Goal: Book appointment/travel/reservation: Book appointment/travel/reservation

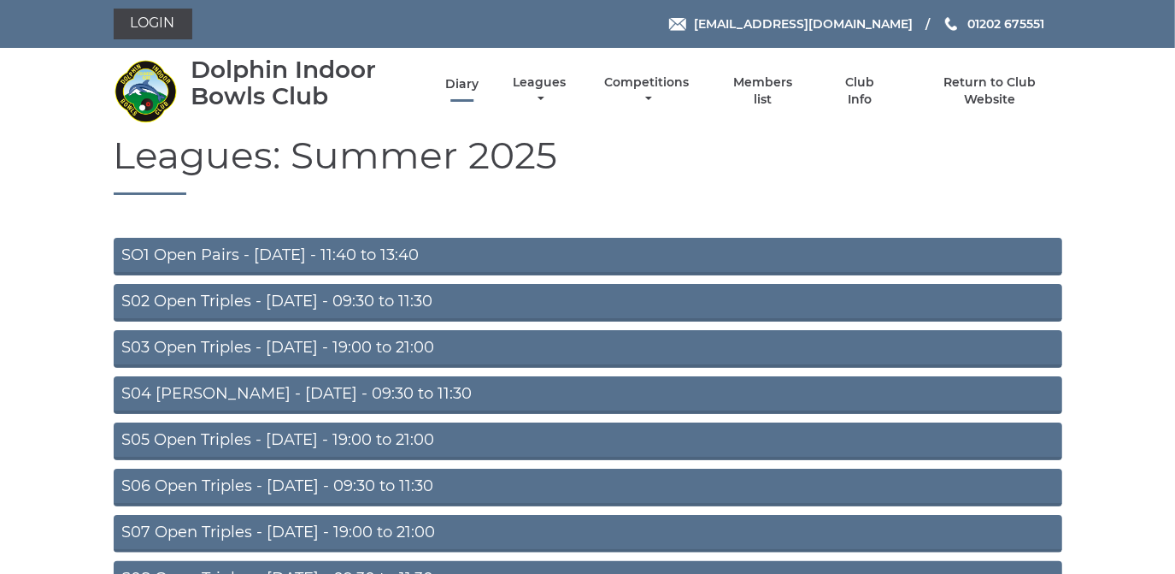
click at [462, 83] on link "Diary" at bounding box center [461, 84] width 33 height 16
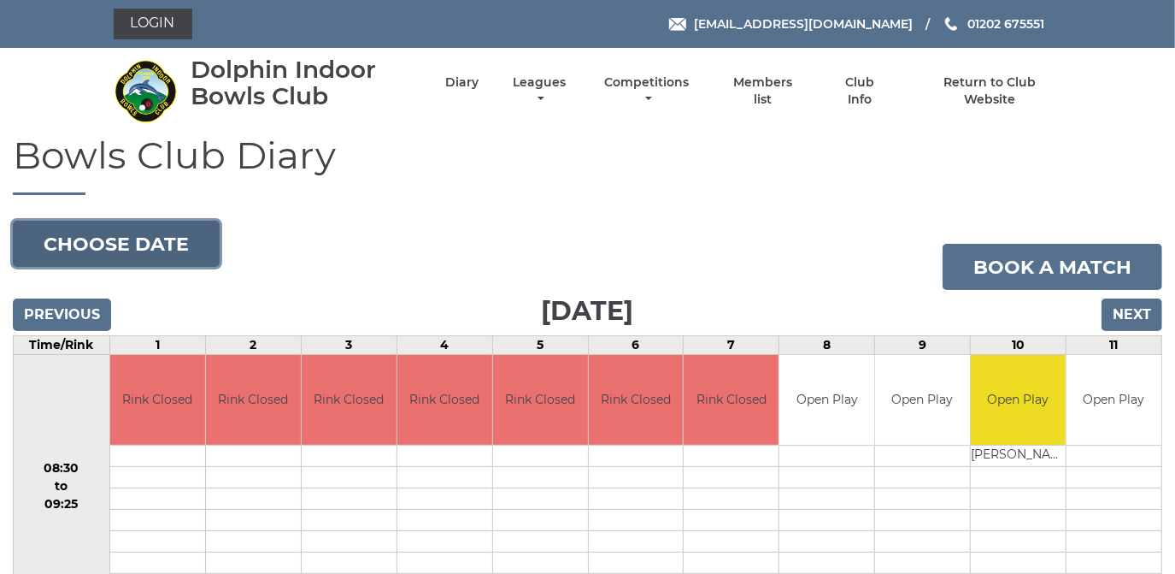
click at [191, 224] on button "Choose date" at bounding box center [116, 244] width 207 height 46
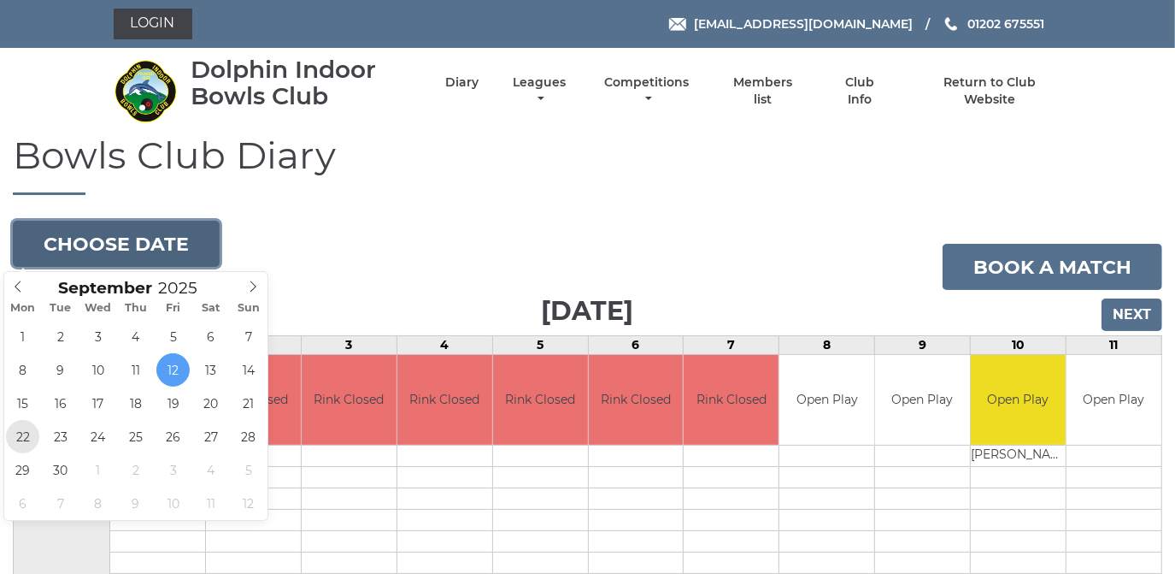
type input "2025-09-22"
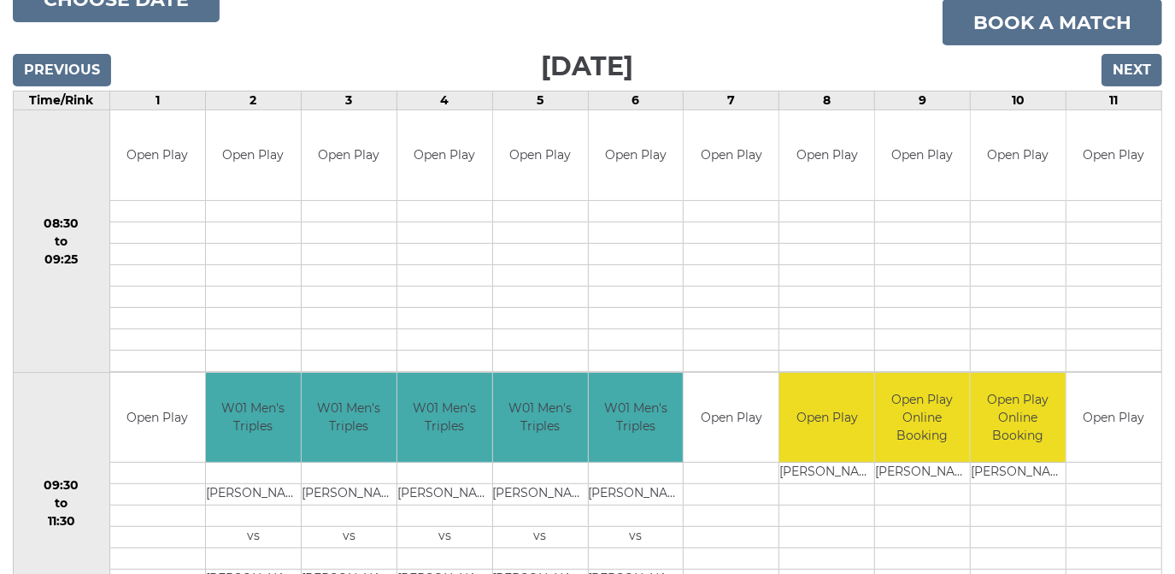
scroll to position [178, 0]
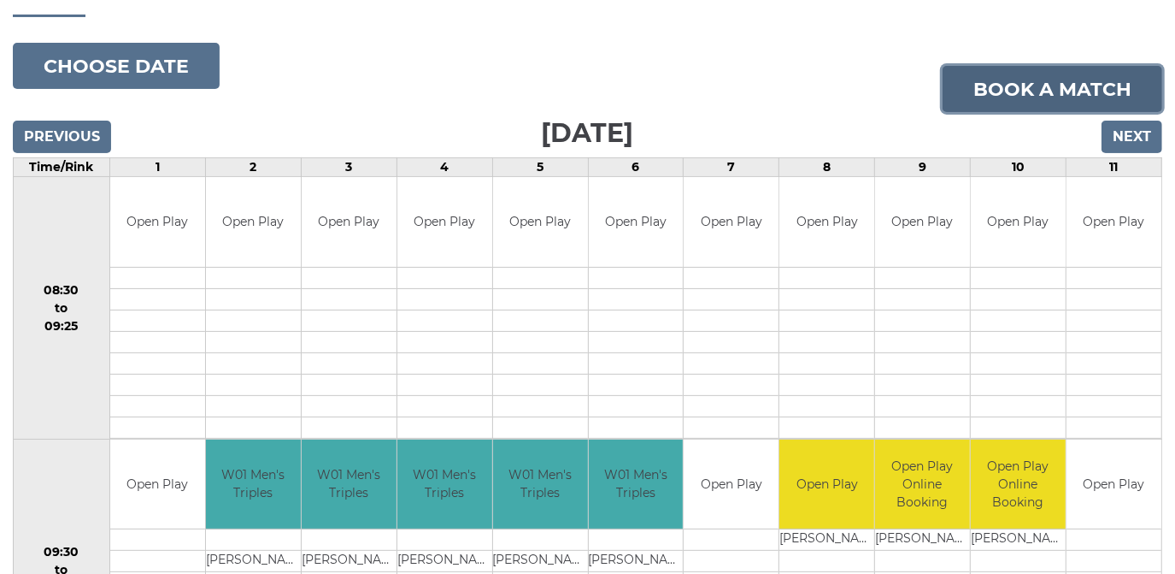
click at [1094, 81] on link "Book a match" at bounding box center [1053, 89] width 220 height 46
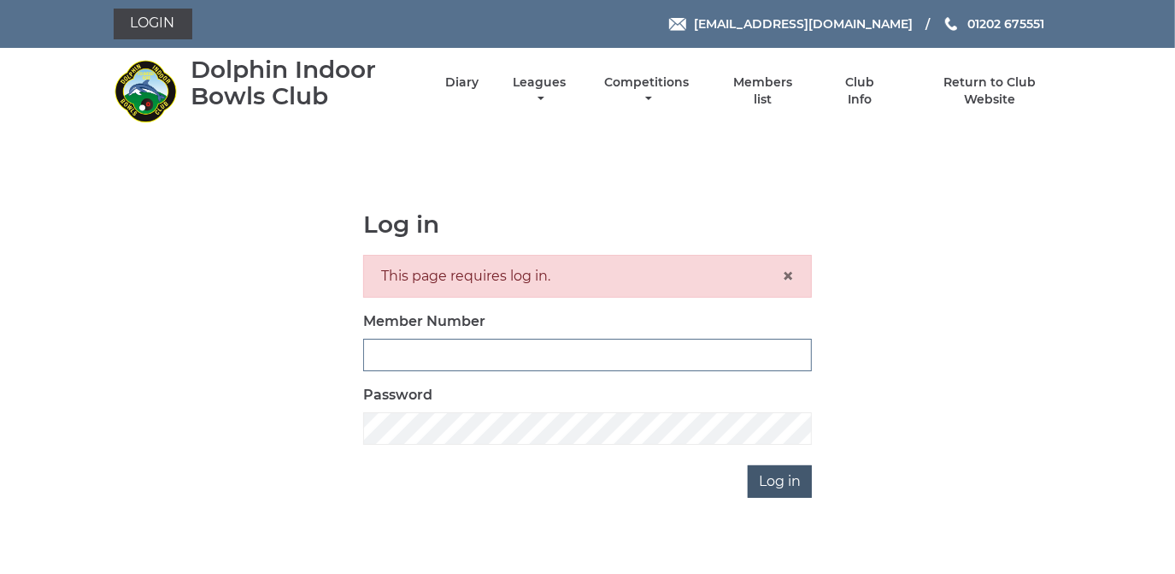
type input "2368"
click at [780, 480] on input "Log in" at bounding box center [780, 481] width 64 height 32
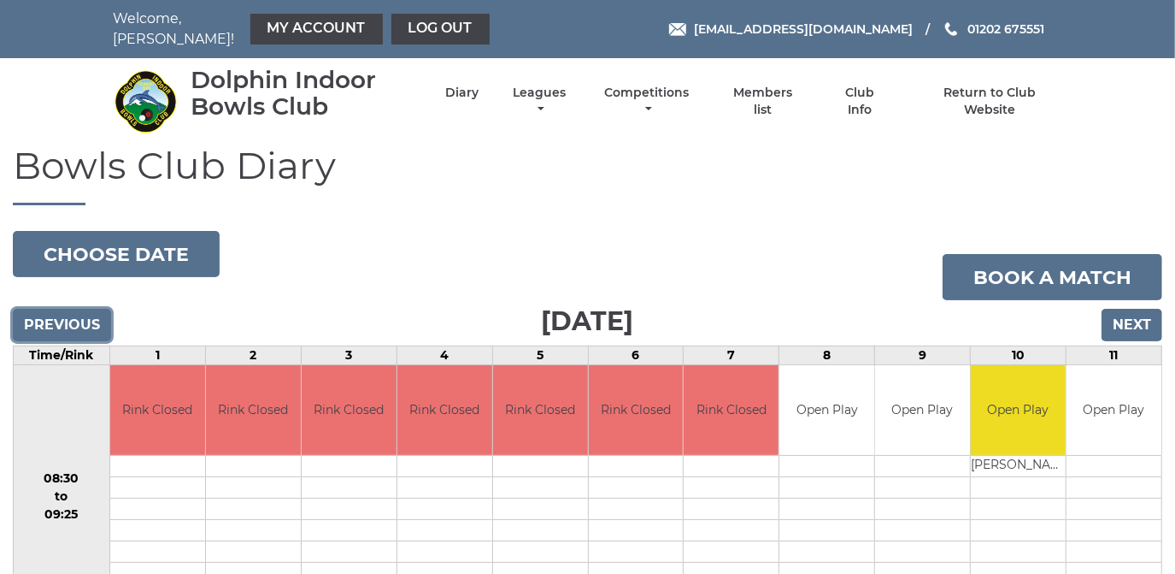
click at [65, 309] on input "Previous" at bounding box center [62, 325] width 98 height 32
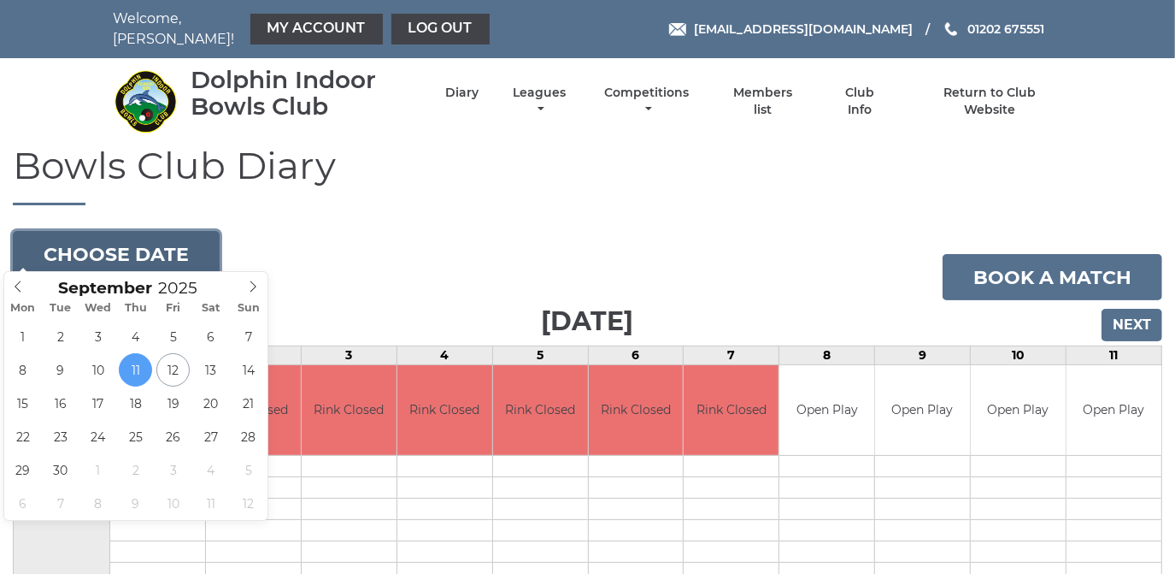
click at [118, 238] on button "Choose date" at bounding box center [116, 254] width 207 height 46
type input "[DATE]"
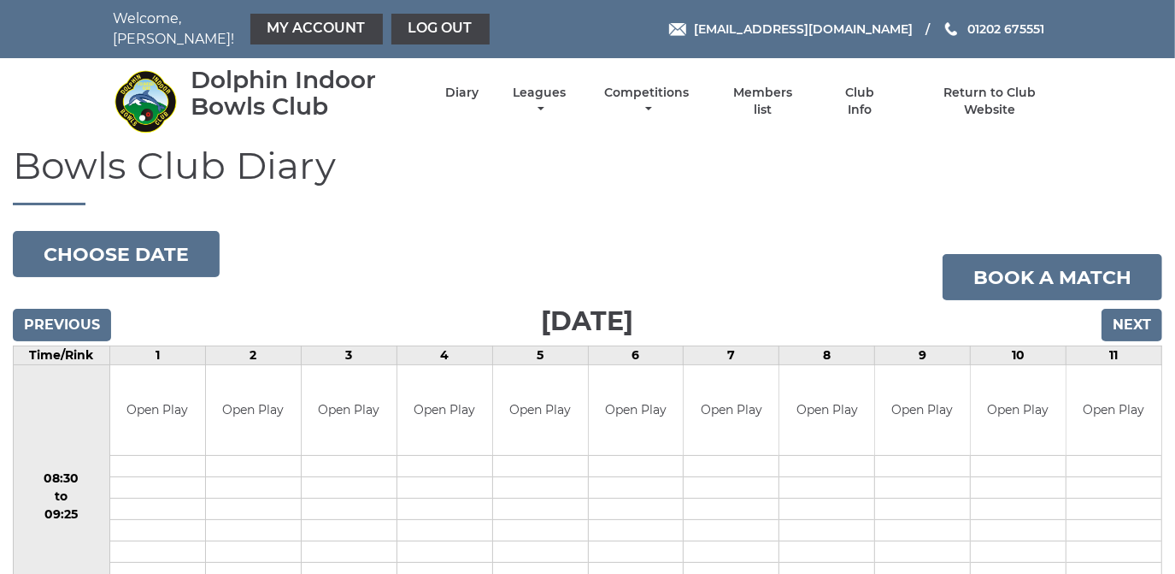
click at [1127, 426] on td "Open Play" at bounding box center [1114, 410] width 95 height 90
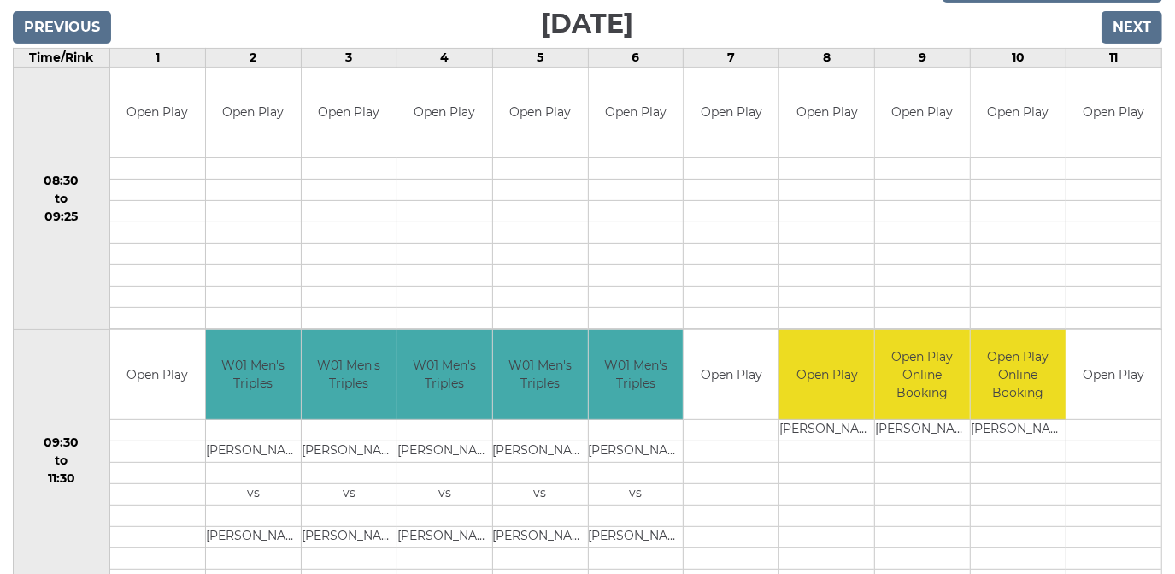
scroll to position [466, 0]
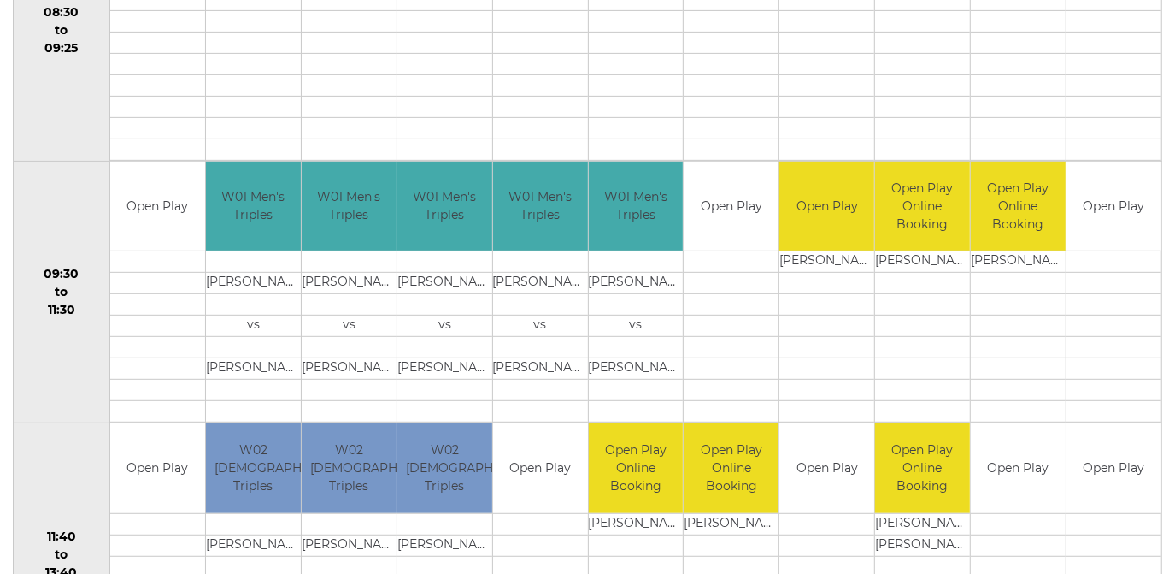
click at [1112, 480] on td "Open Play" at bounding box center [1114, 468] width 95 height 90
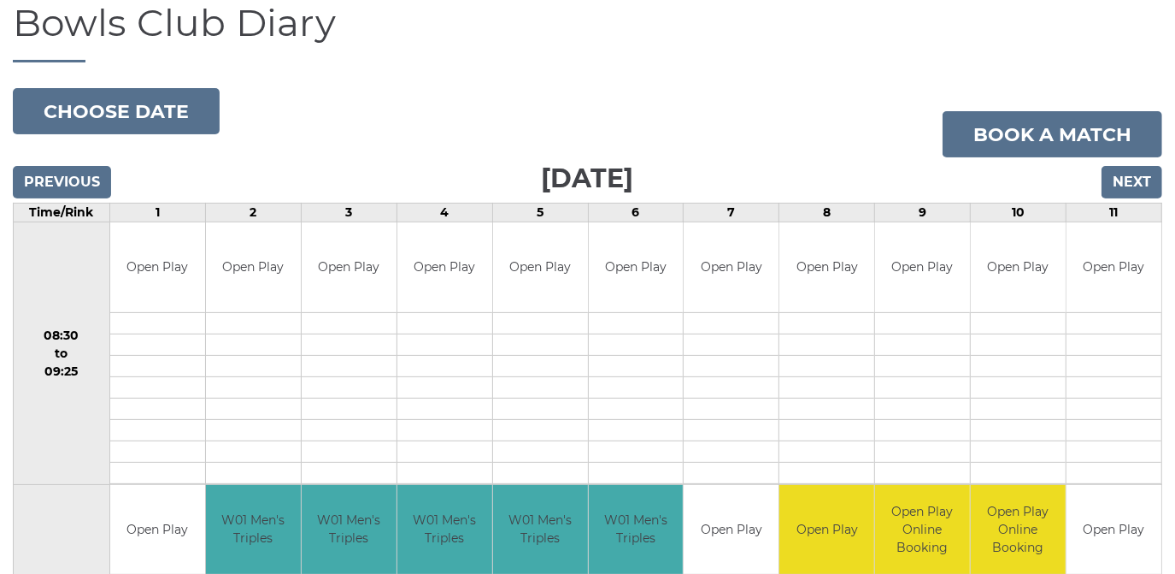
scroll to position [77, 0]
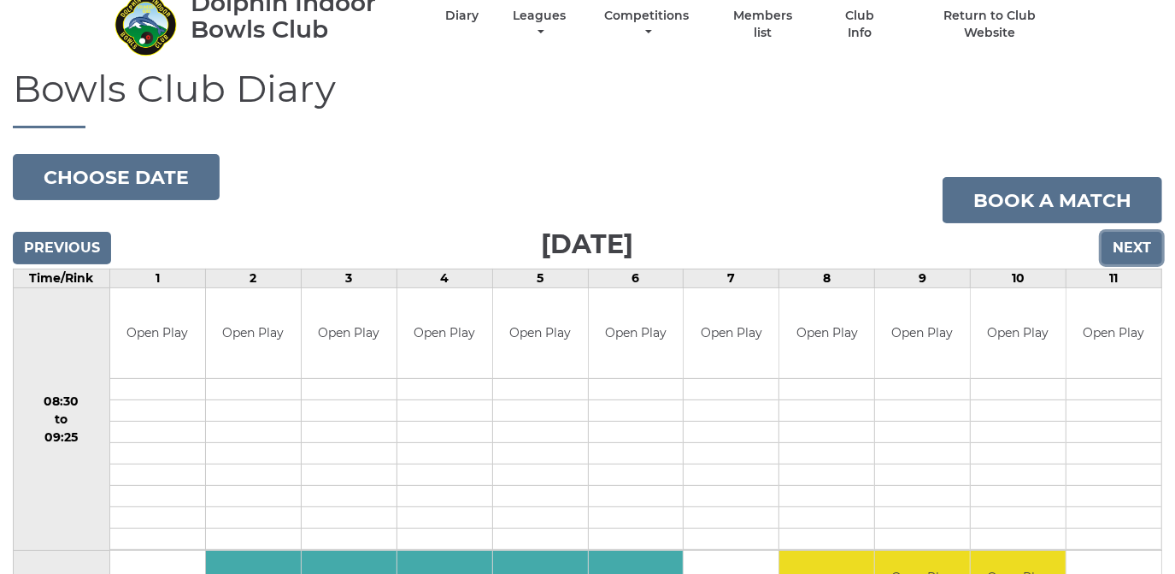
click at [1133, 232] on input "Next" at bounding box center [1132, 248] width 61 height 32
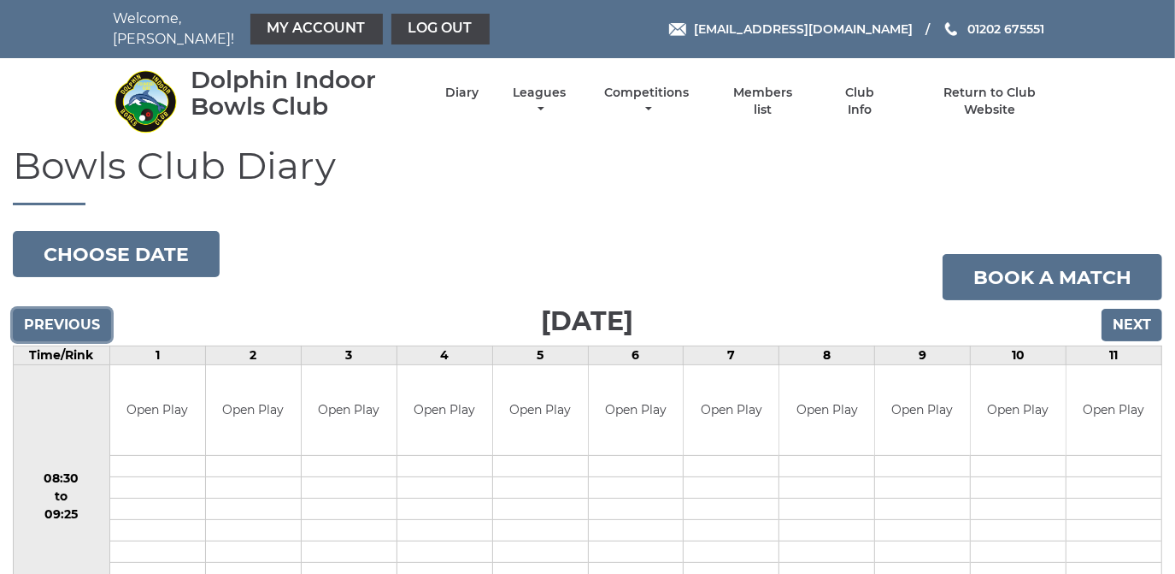
click at [59, 309] on input "Previous" at bounding box center [62, 325] width 98 height 32
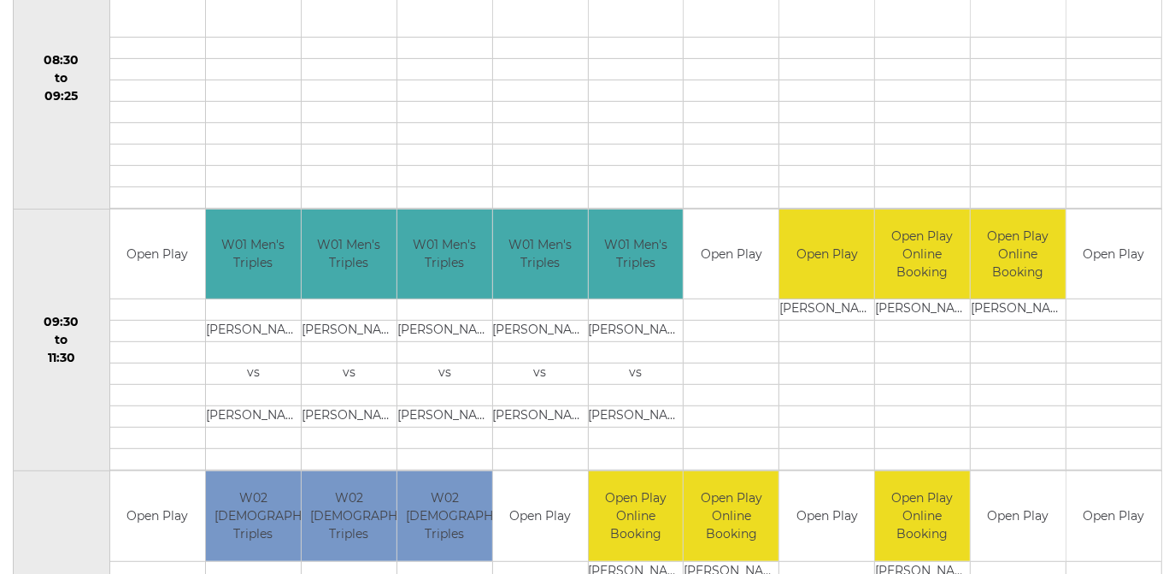
scroll to position [466, 0]
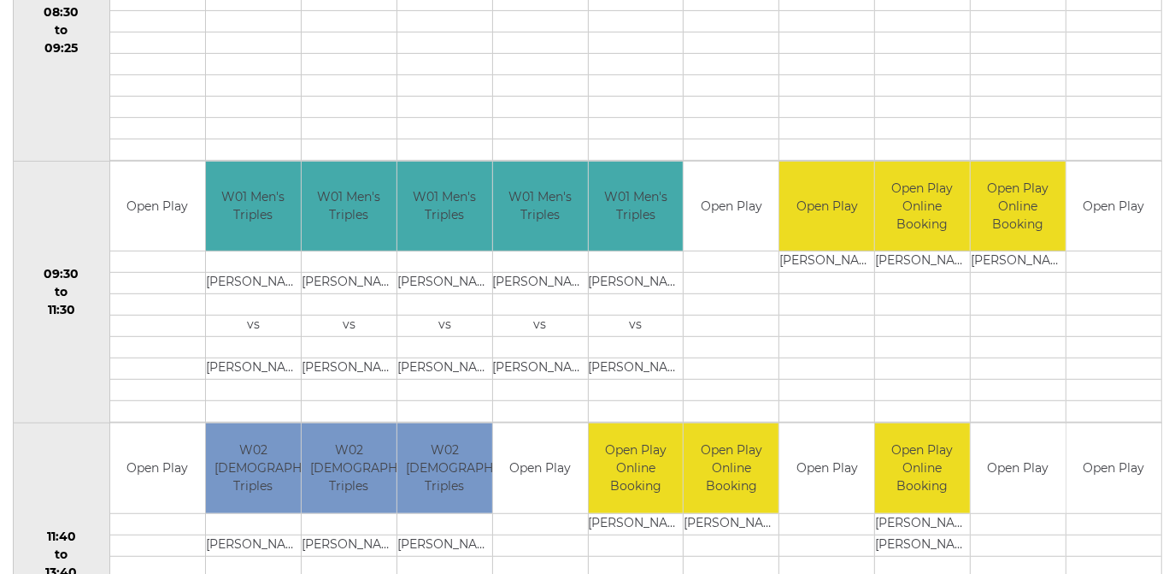
click at [1119, 448] on td "Open Play" at bounding box center [1114, 468] width 95 height 90
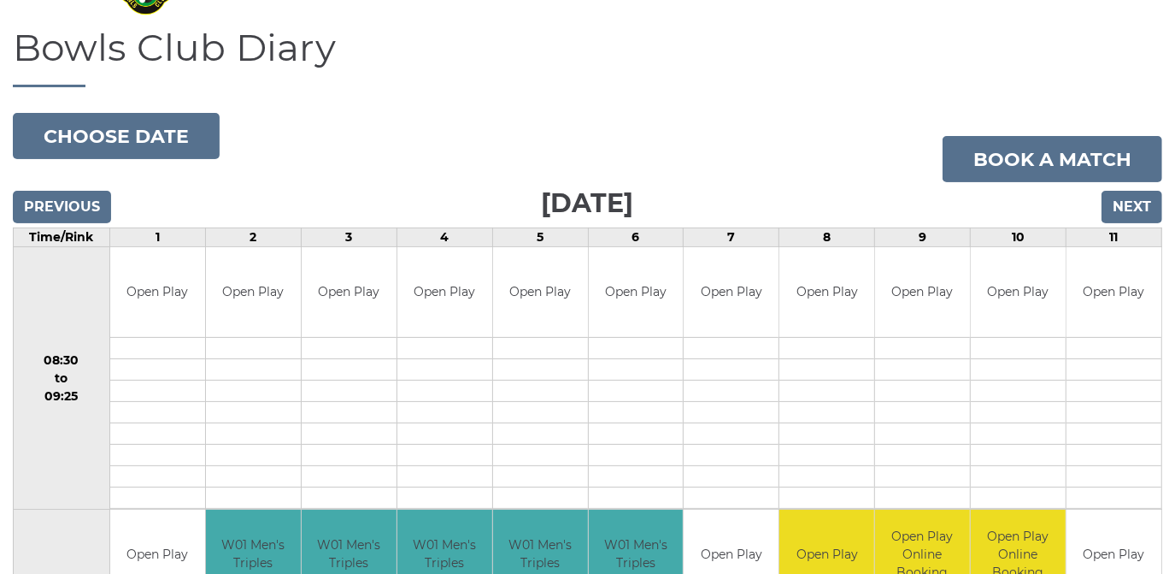
scroll to position [0, 0]
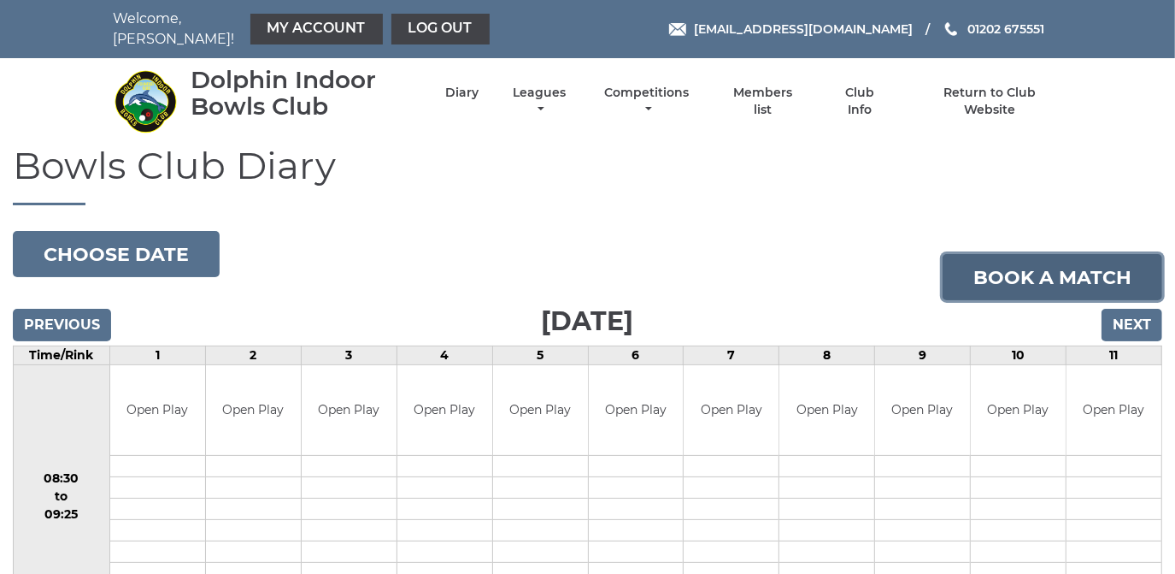
click at [1043, 262] on link "Book a match" at bounding box center [1053, 277] width 220 height 46
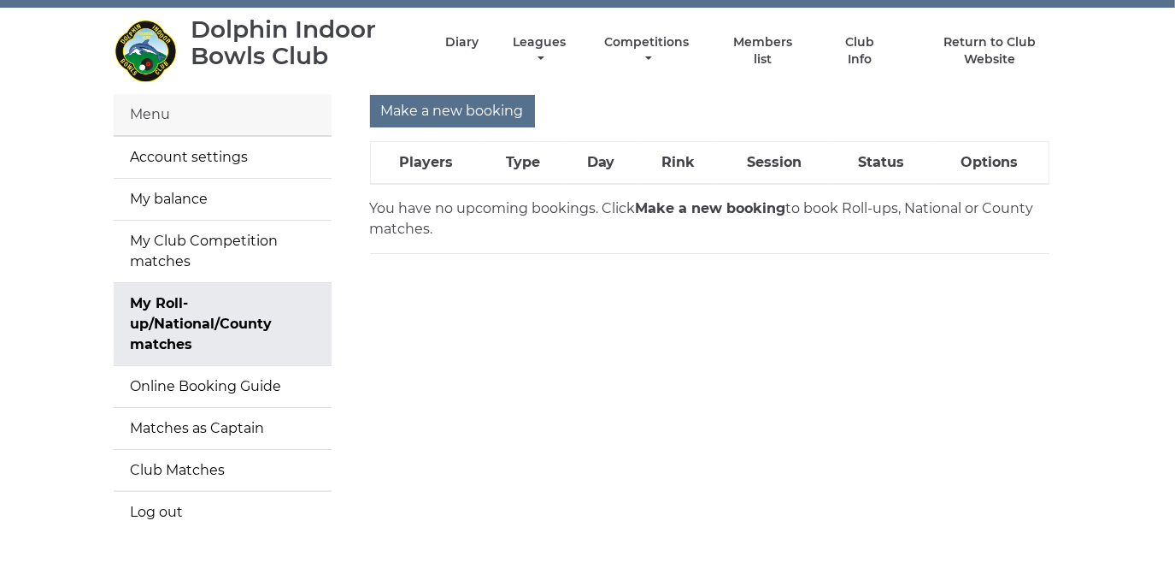
scroll to position [77, 0]
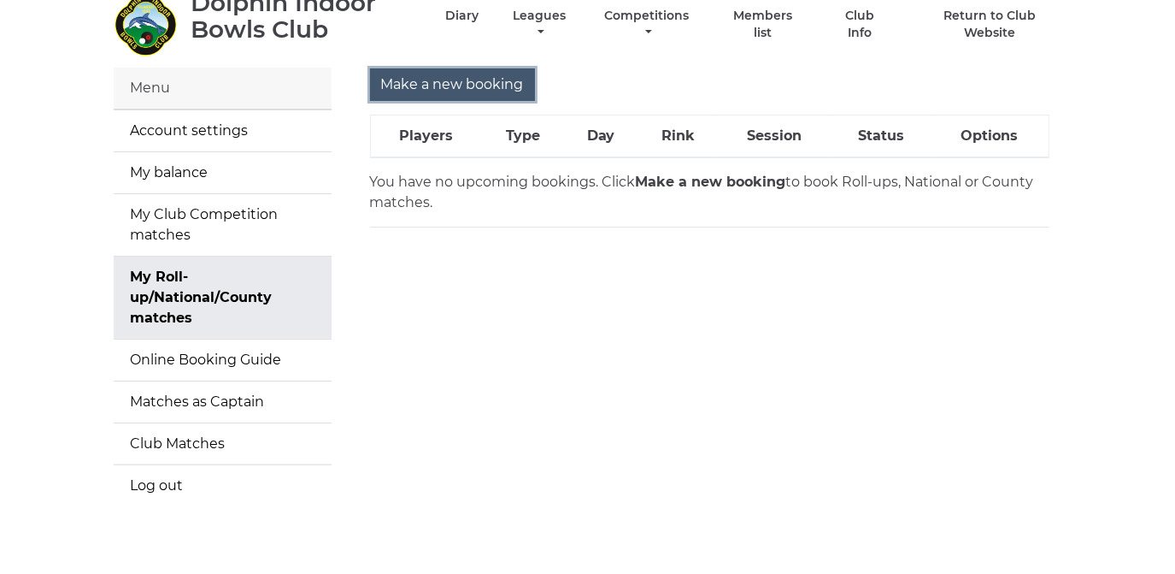
click at [435, 68] on input "Make a new booking" at bounding box center [452, 84] width 165 height 32
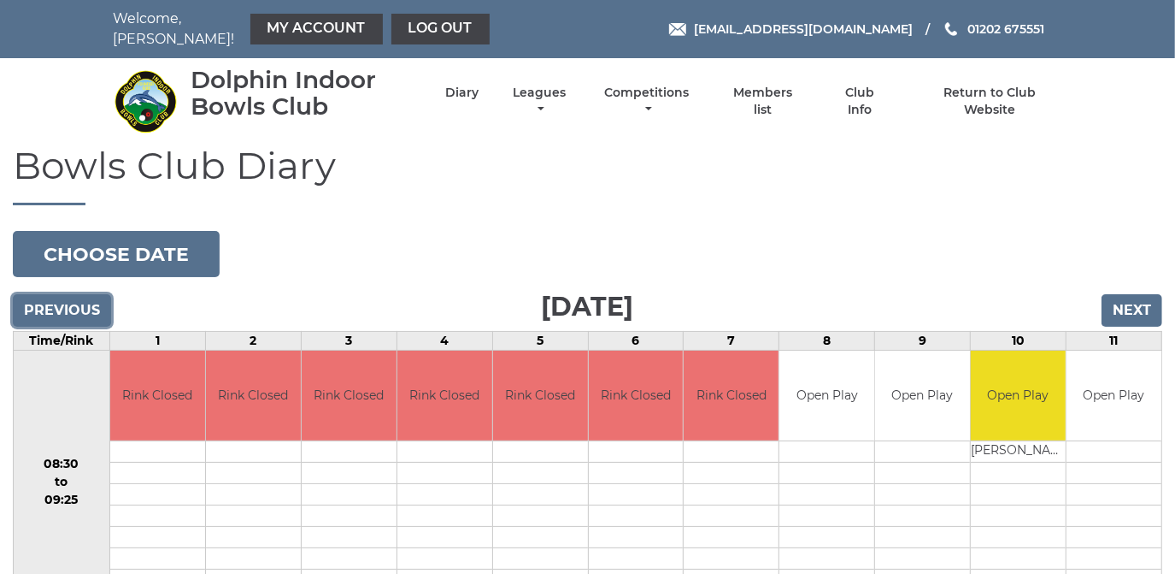
click at [63, 298] on input "Previous" at bounding box center [62, 310] width 98 height 32
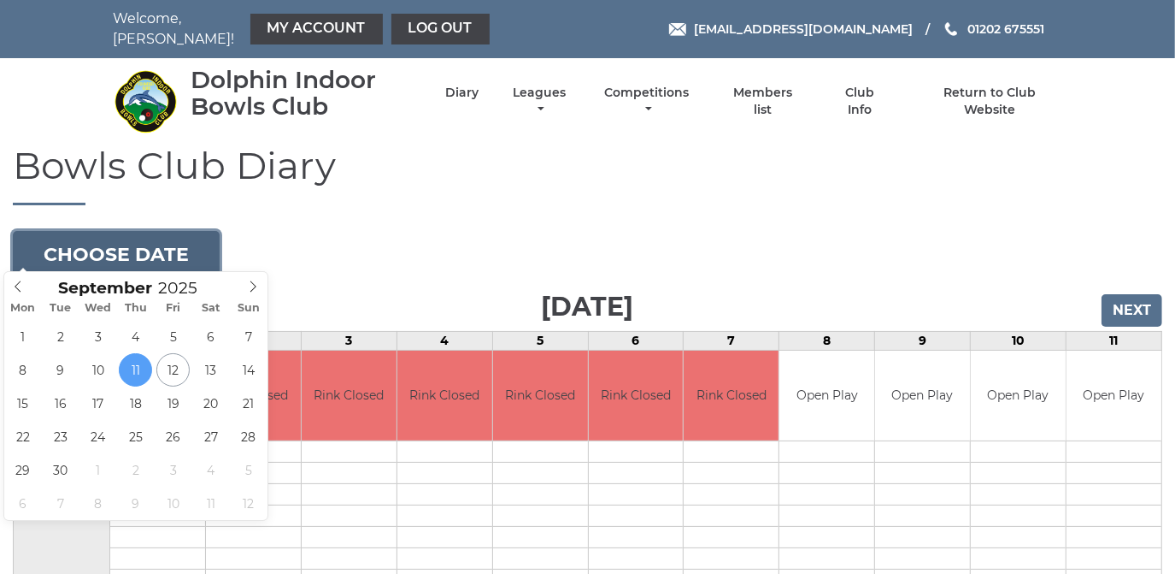
click at [130, 232] on button "Choose date" at bounding box center [116, 254] width 207 height 46
type input "2025-09-22"
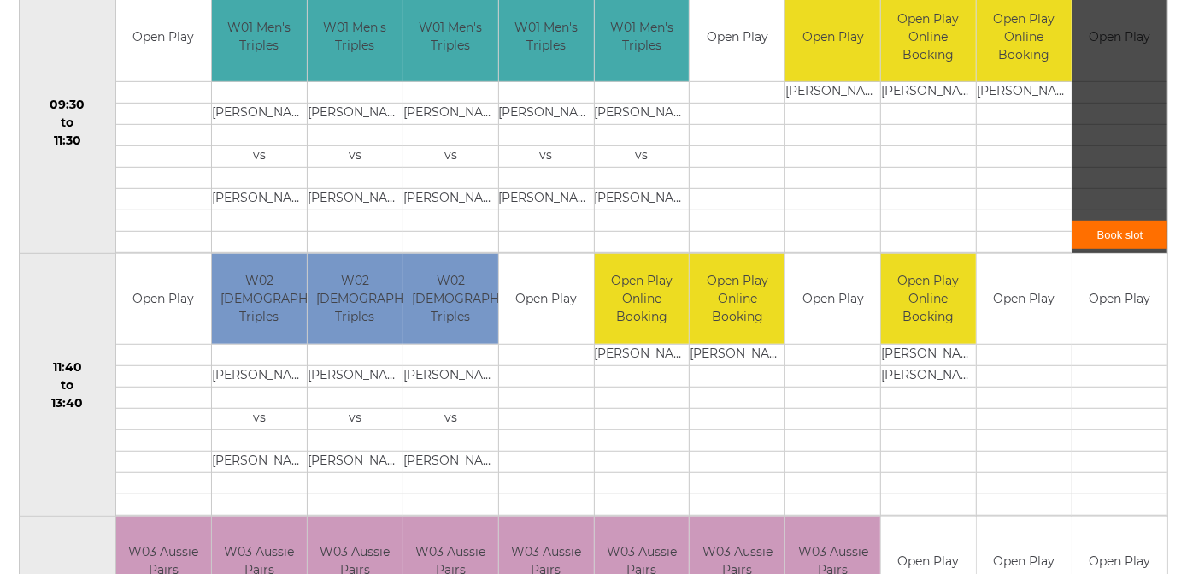
scroll to position [621, 0]
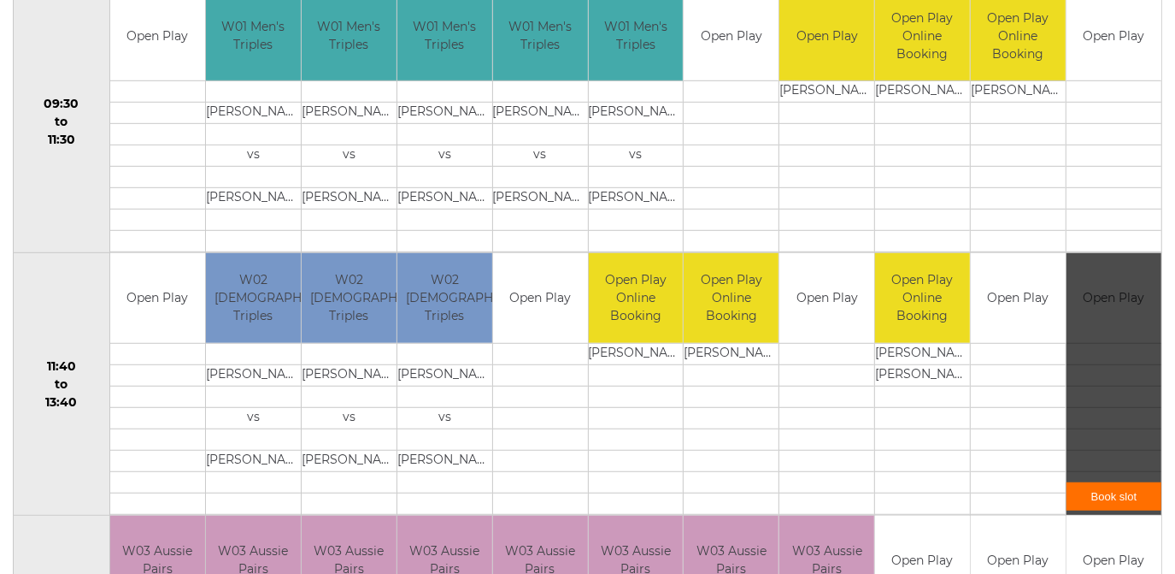
click at [1116, 482] on link "Book slot" at bounding box center [1114, 496] width 95 height 28
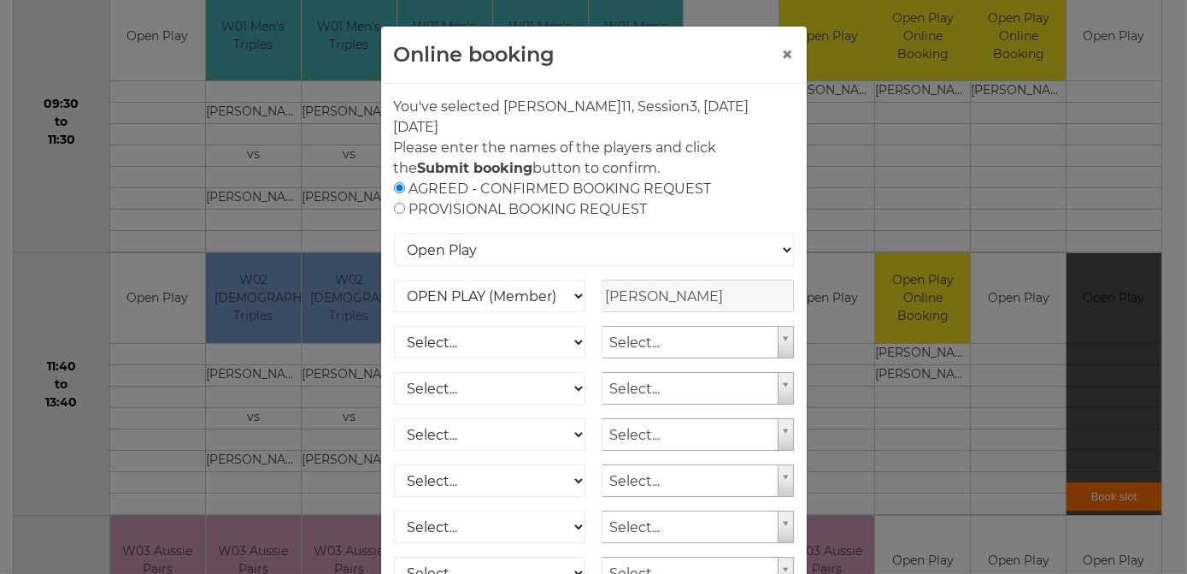
click at [394, 206] on input "radio" at bounding box center [399, 208] width 11 height 11
radio input "true"
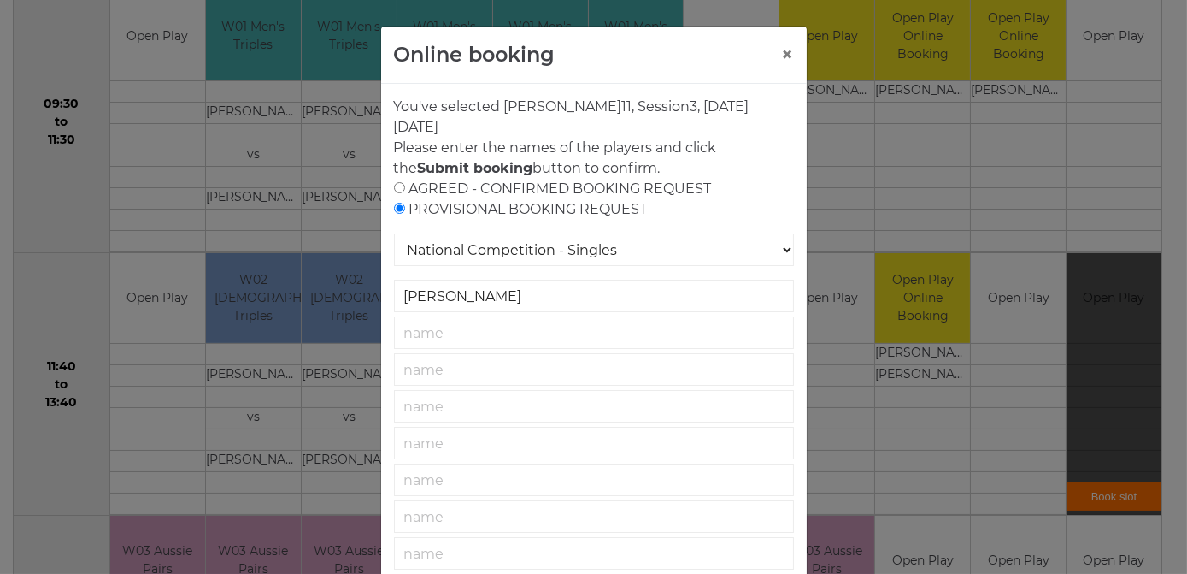
click at [394, 185] on input "radio" at bounding box center [399, 187] width 11 height 11
radio input "true"
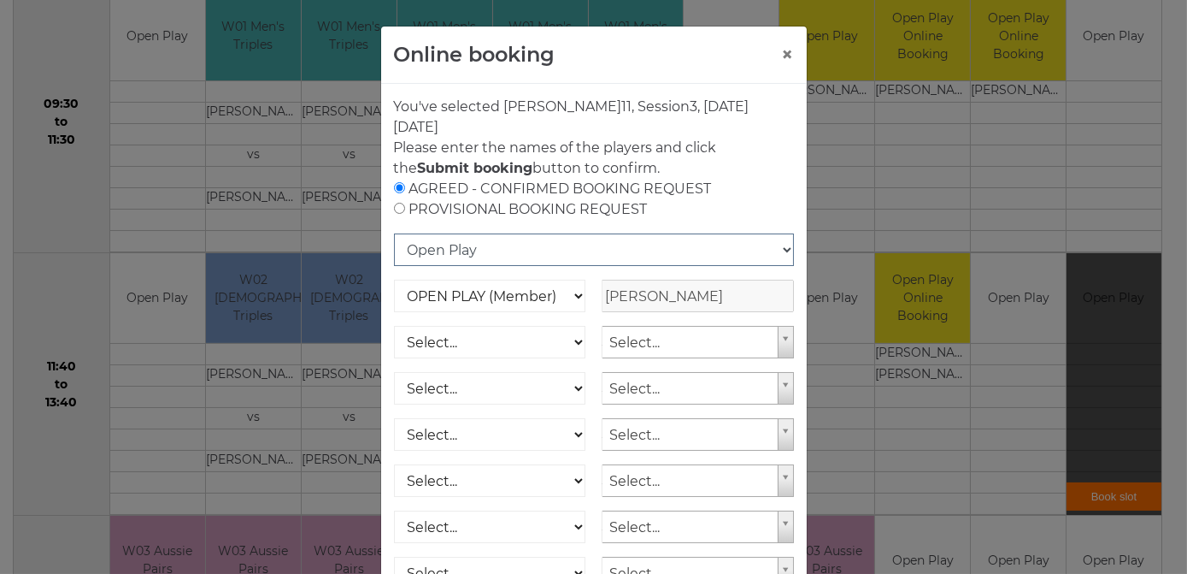
click at [778, 250] on select "Open Play National Competition - Singles National Competition - Pairs National …" at bounding box center [594, 249] width 400 height 32
click at [394, 233] on select "Open Play National Competition - Singles National Competition - Pairs National …" at bounding box center [594, 249] width 400 height 32
click at [394, 207] on input "radio" at bounding box center [399, 208] width 11 height 11
radio input "true"
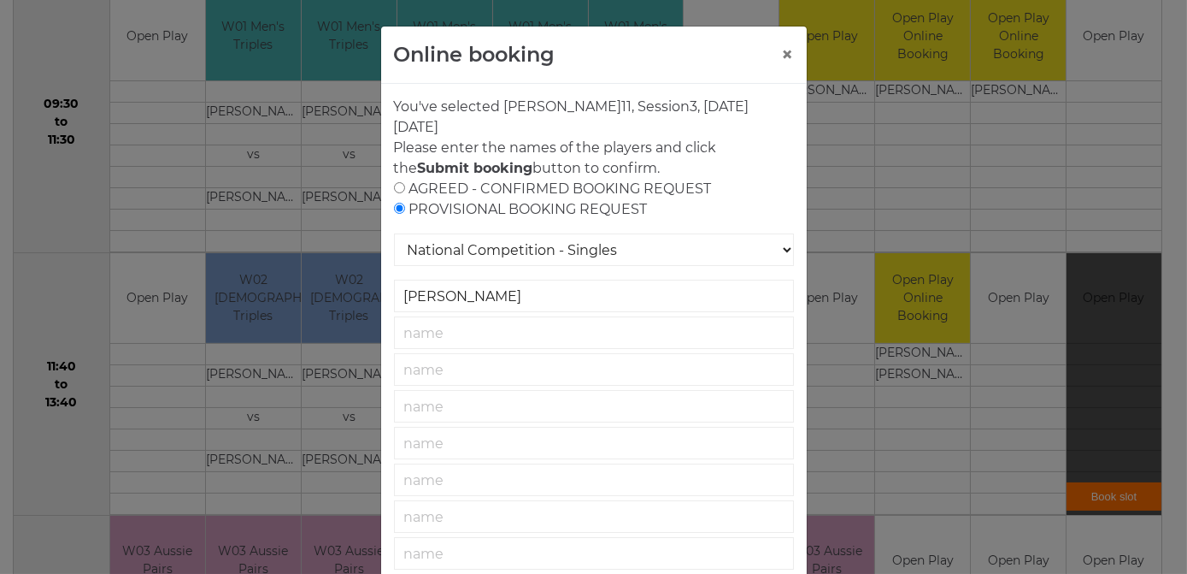
click at [394, 185] on input "radio" at bounding box center [399, 187] width 11 height 11
radio input "true"
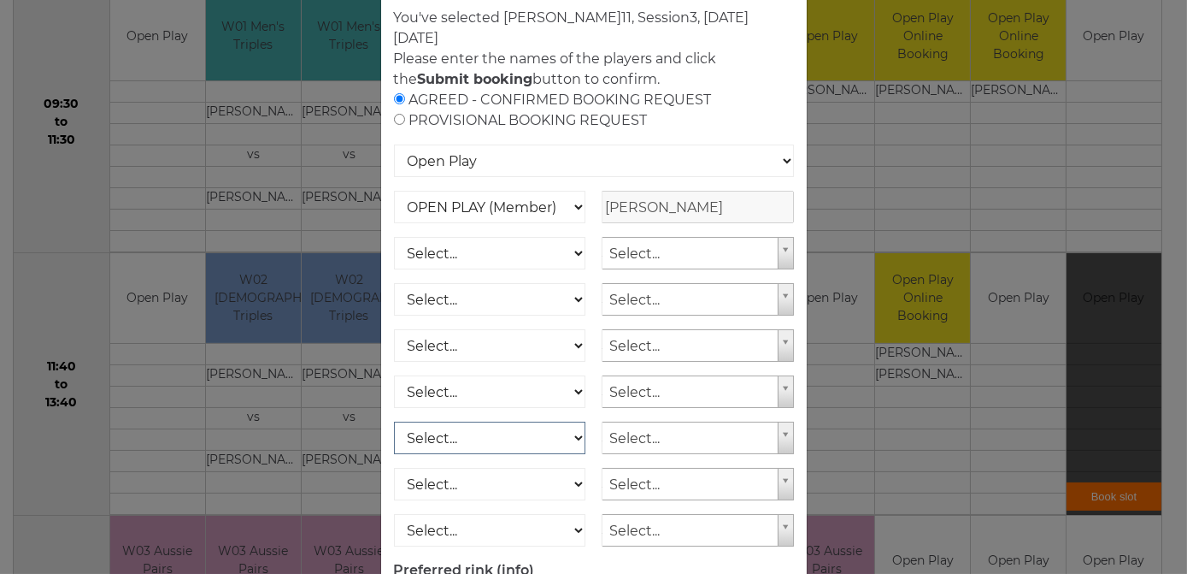
scroll to position [62, 0]
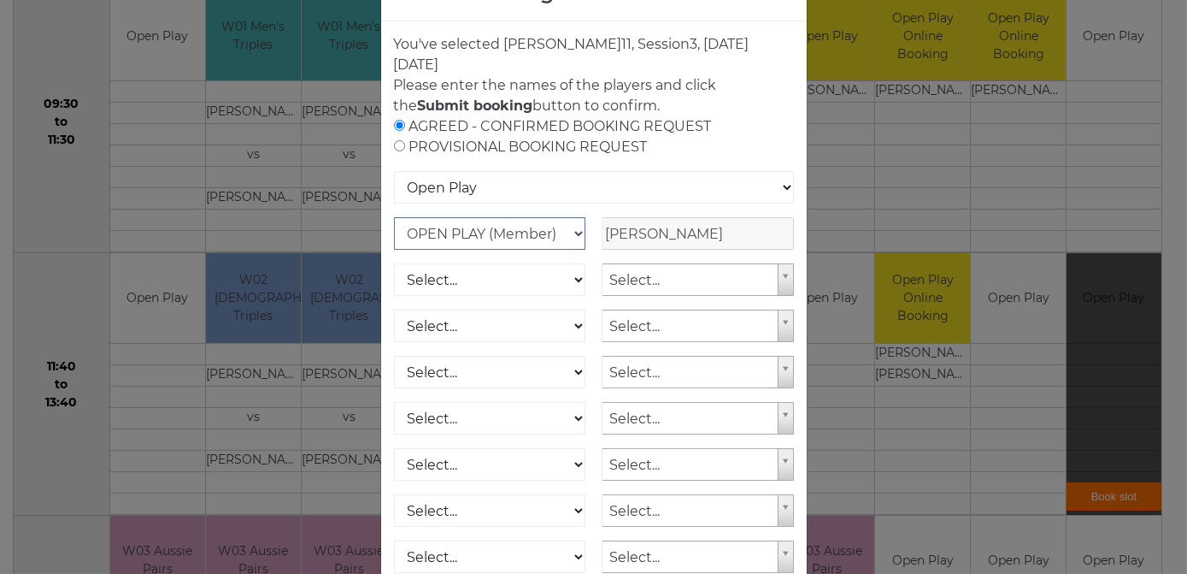
click at [570, 227] on select "OPEN PLAY (Member) SPOONS (Member) 16 - 30 Club (Member) National County (Membe…" at bounding box center [490, 233] width 192 height 32
click at [394, 217] on select "OPEN PLAY (Member) SPOONS (Member) 16 - 30 Club (Member) National County (Membe…" at bounding box center [490, 233] width 192 height 32
click at [571, 231] on select "OPEN PLAY (Member) SPOONS (Member) 16 - 30 Club (Member) National County (Membe…" at bounding box center [490, 233] width 192 height 32
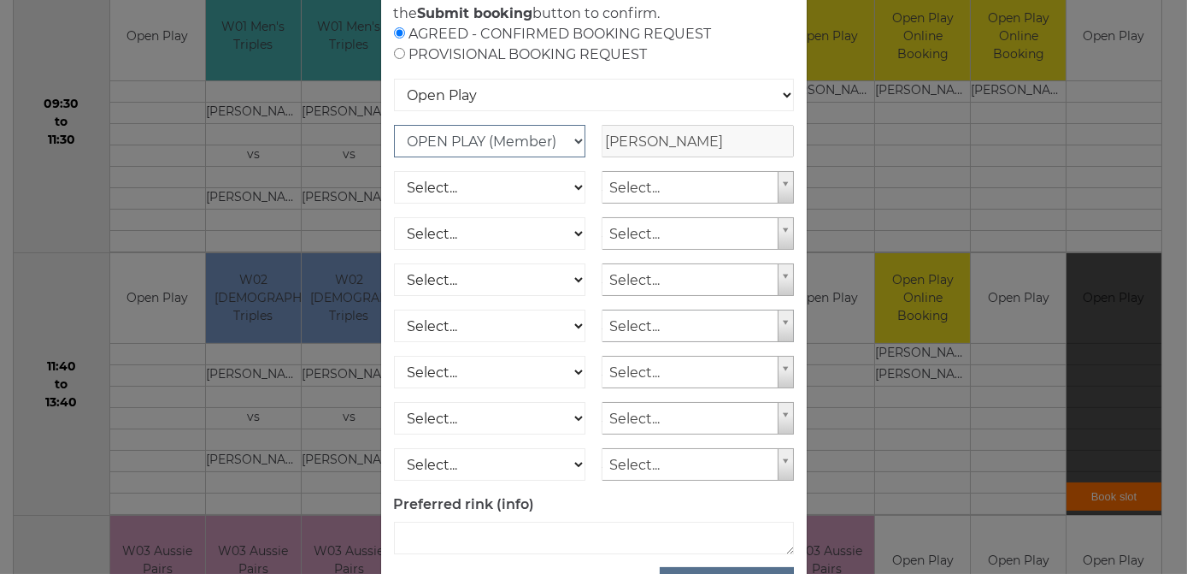
scroll to position [218, 0]
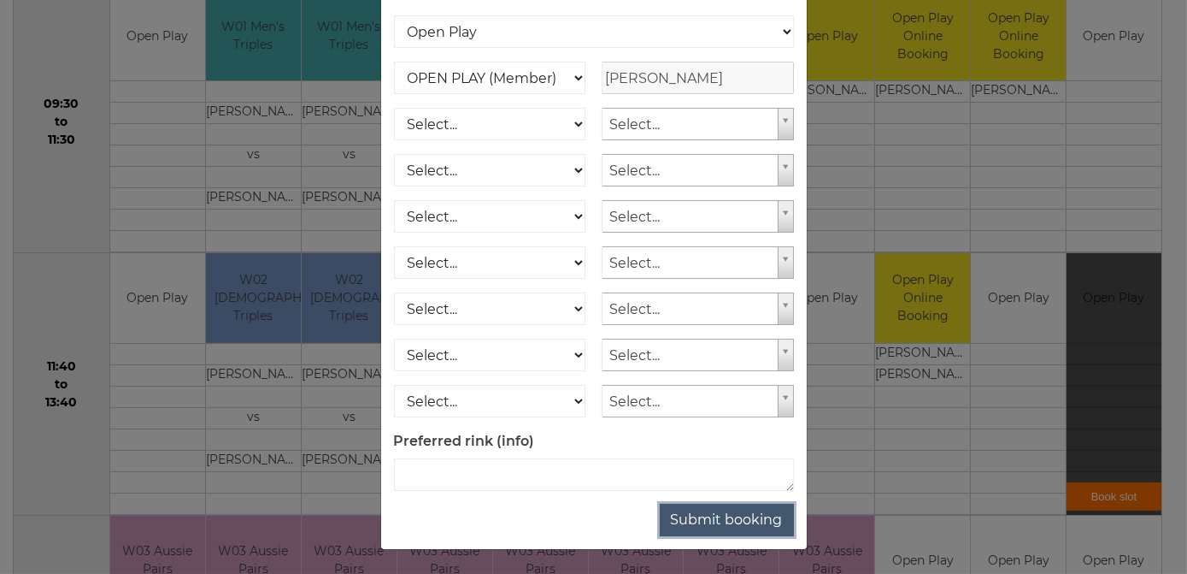
click at [709, 515] on button "Submit booking" at bounding box center [727, 519] width 134 height 32
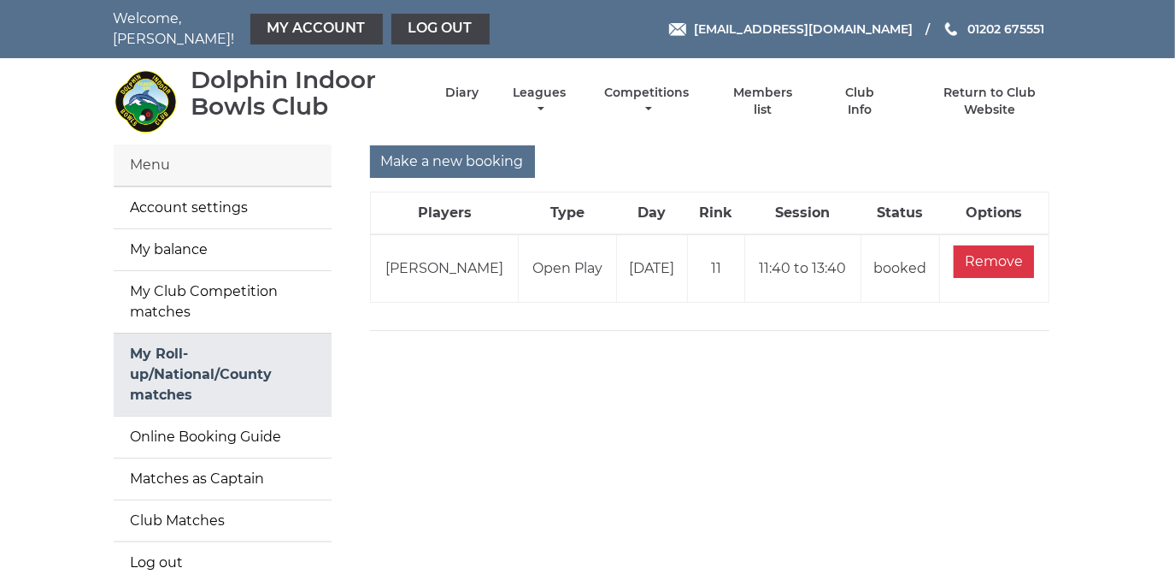
click at [168, 349] on link "My Roll-up/National/County matches" at bounding box center [223, 374] width 218 height 82
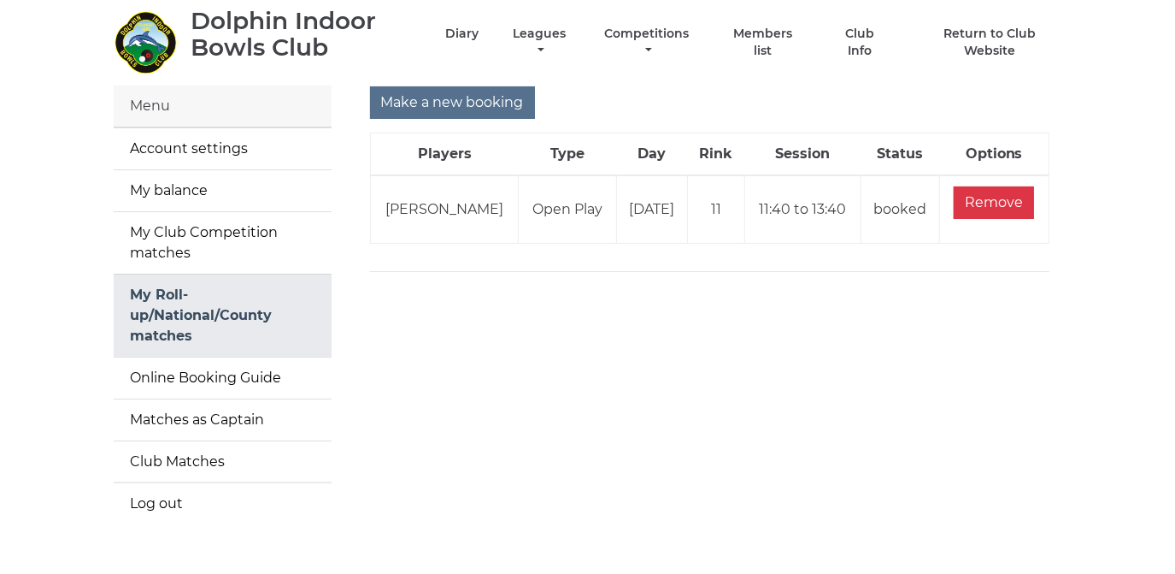
scroll to position [32, 0]
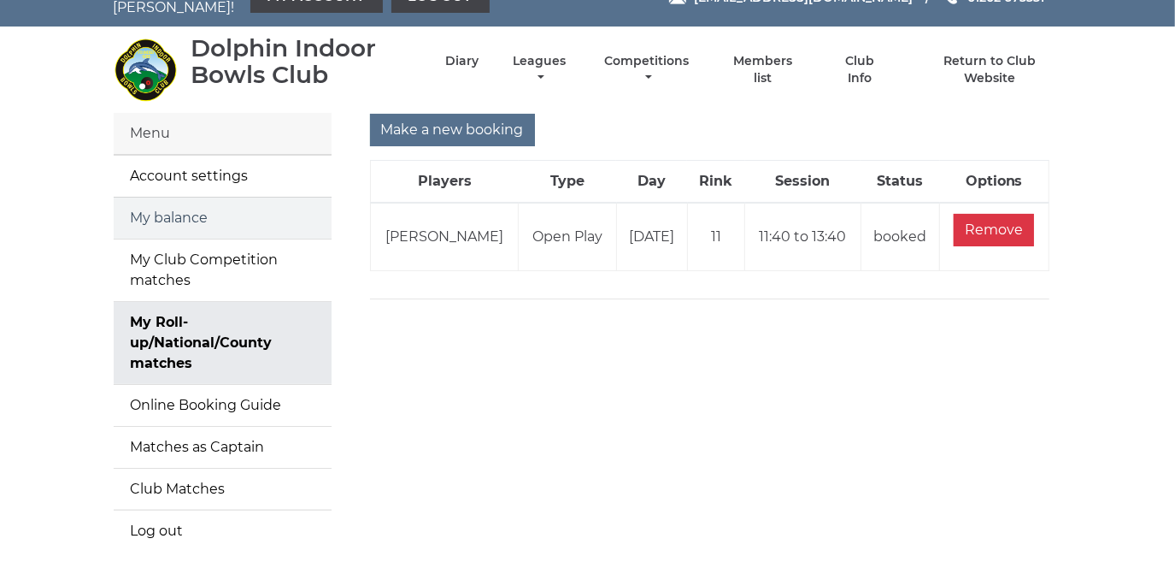
click at [193, 203] on link "My balance" at bounding box center [223, 217] width 218 height 41
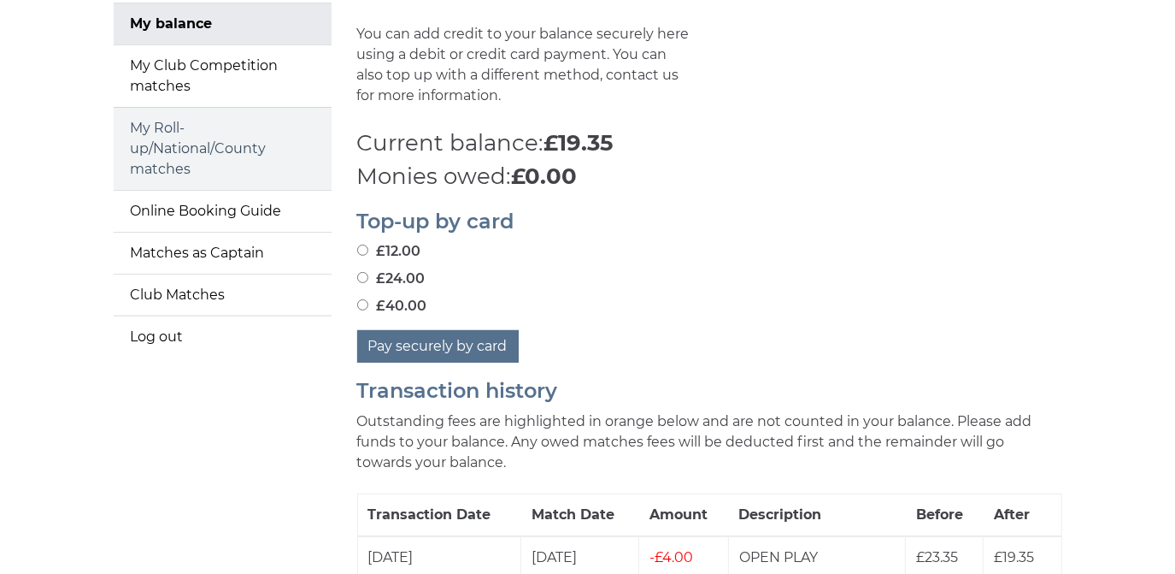
scroll to position [155, 0]
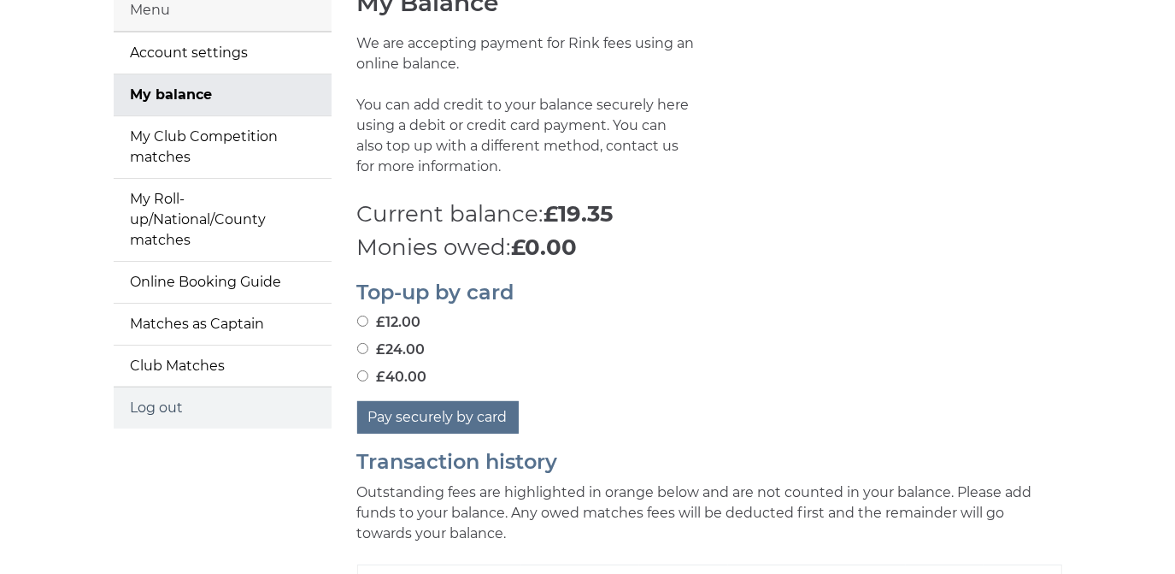
click at [167, 393] on link "Log out" at bounding box center [223, 407] width 218 height 41
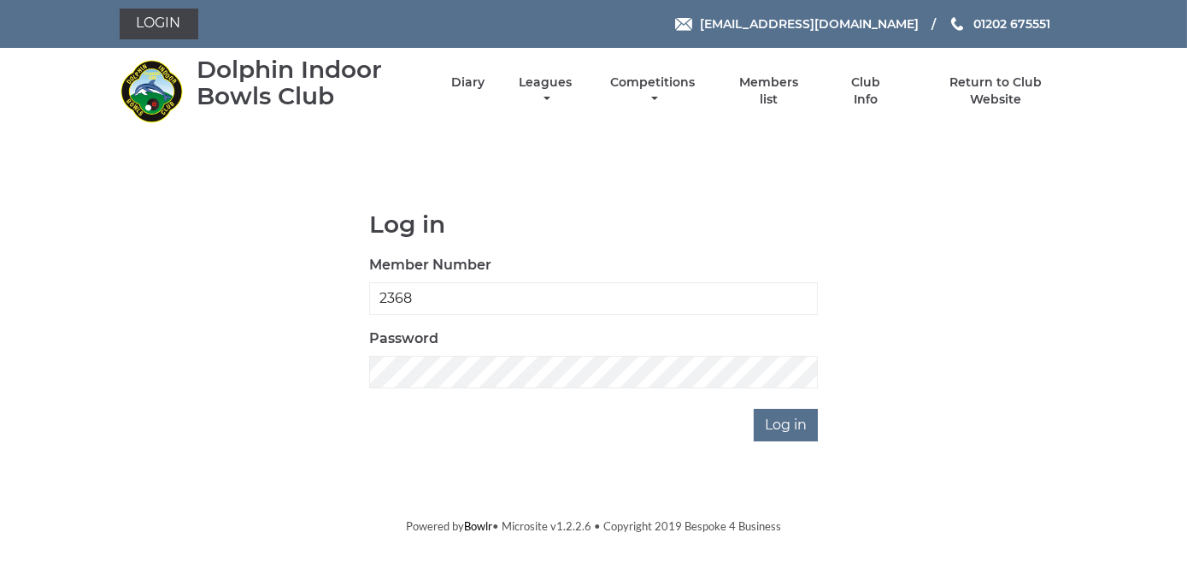
click at [185, 373] on div "Log in Member Number 2368 Password Log in" at bounding box center [594, 326] width 949 height 230
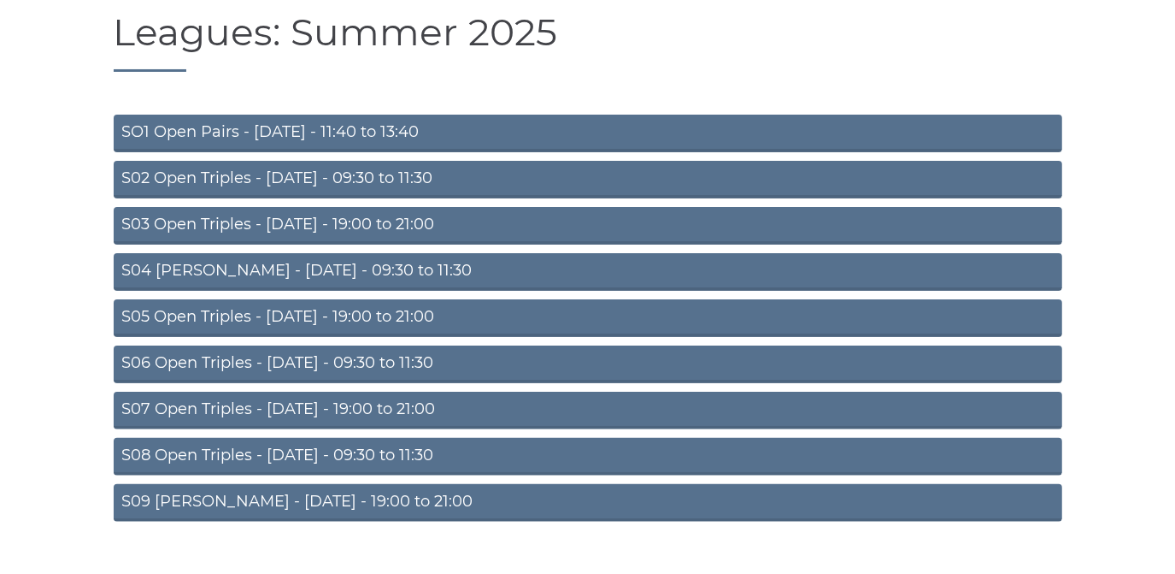
scroll to position [149, 0]
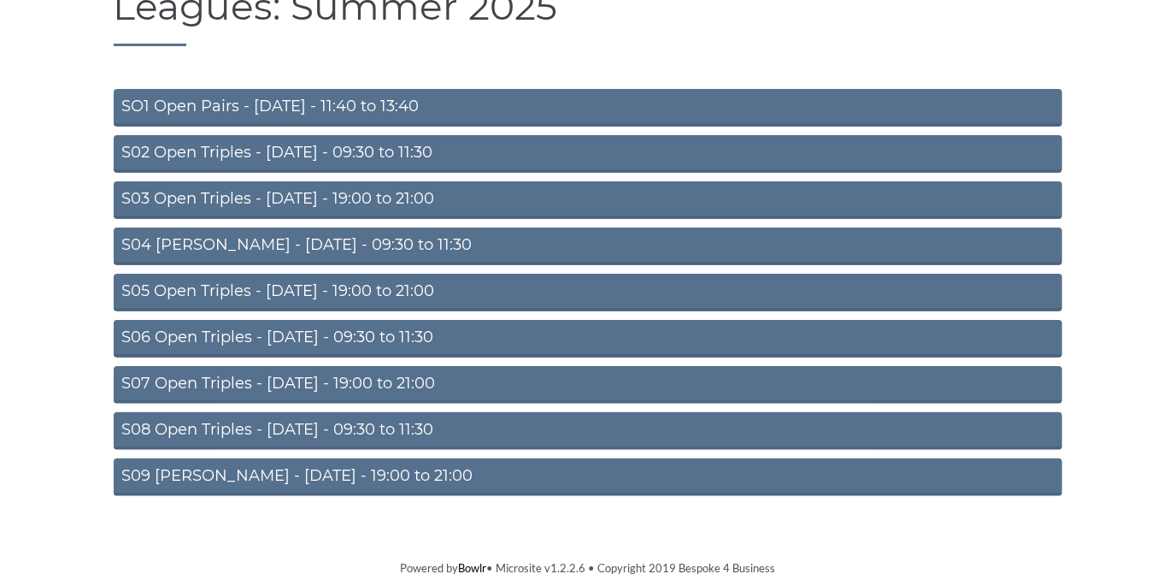
click at [316, 468] on link "S09 [PERSON_NAME] - [DATE] - 19:00 to 21:00" at bounding box center [588, 477] width 949 height 38
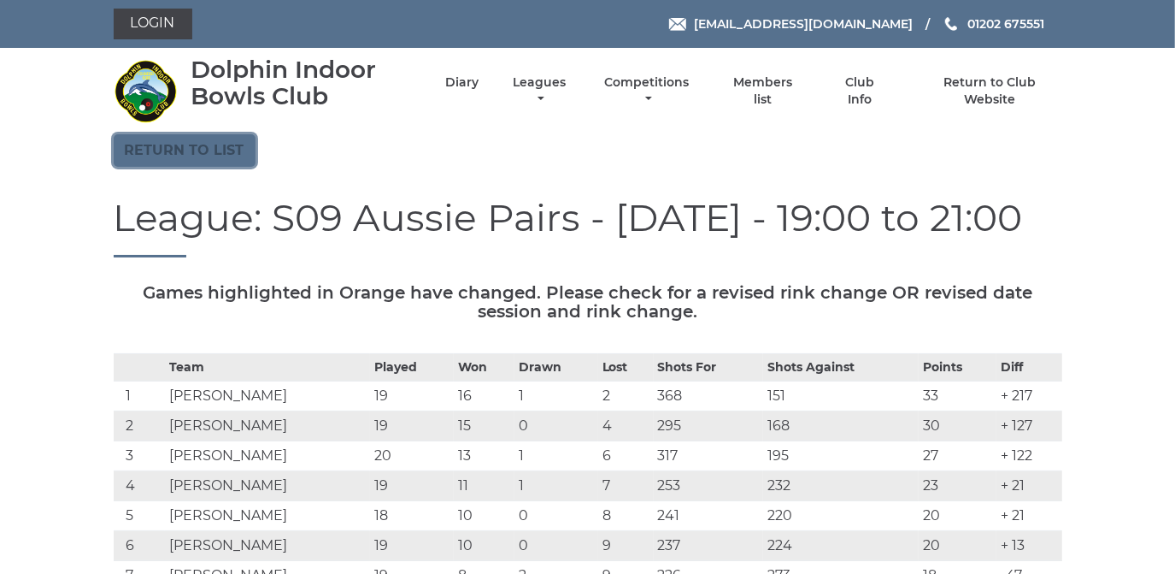
click at [212, 148] on link "Return to list" at bounding box center [185, 150] width 142 height 32
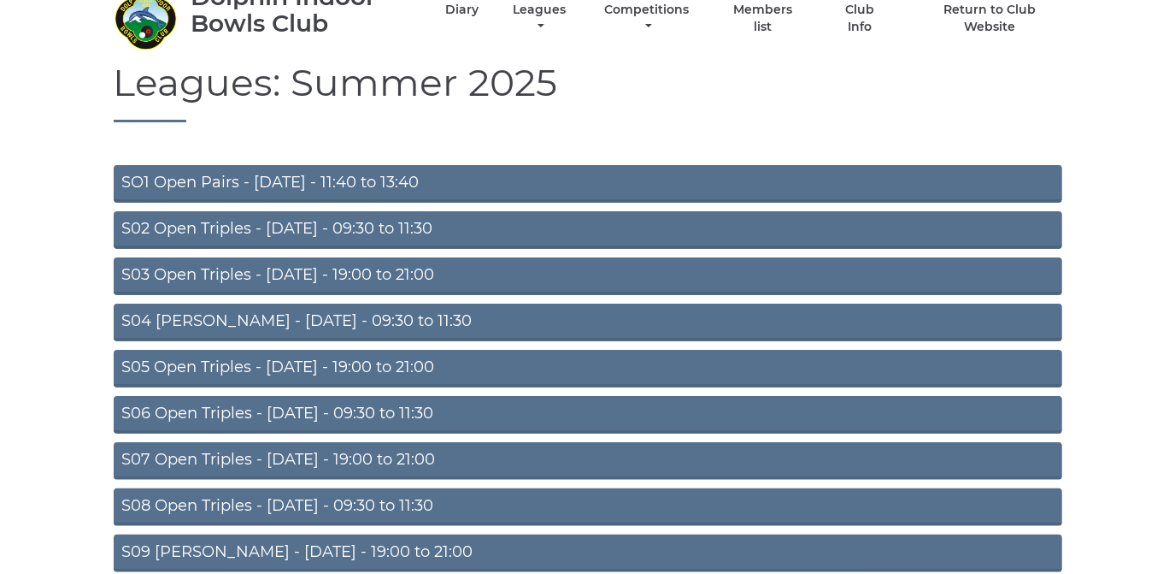
scroll to position [149, 0]
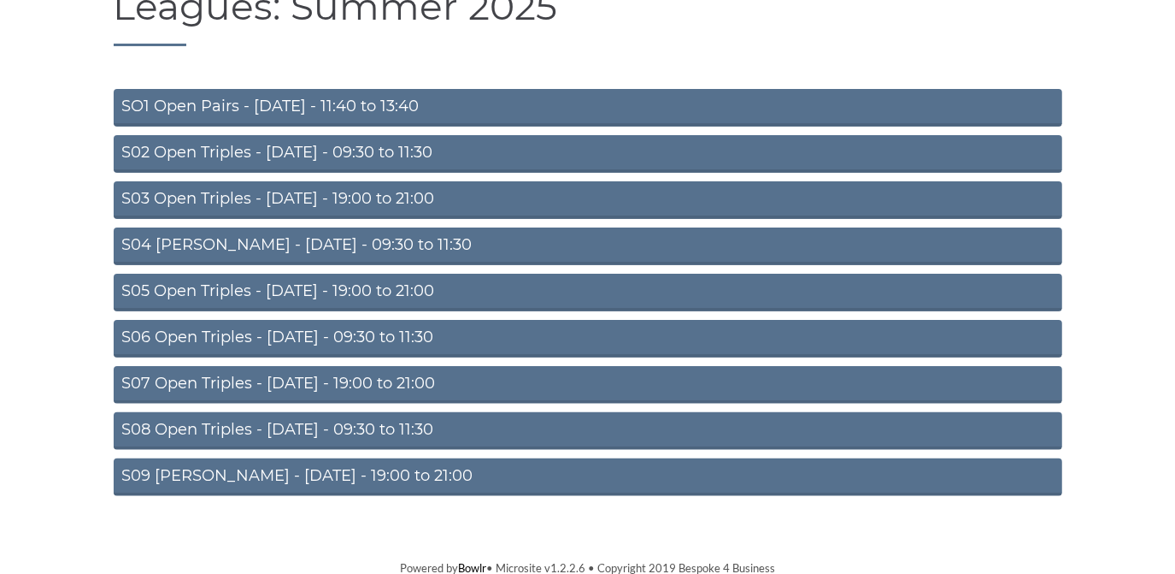
click at [305, 422] on link "S08 Open Triples - [DATE] - 09:30 to 11:30" at bounding box center [588, 431] width 949 height 38
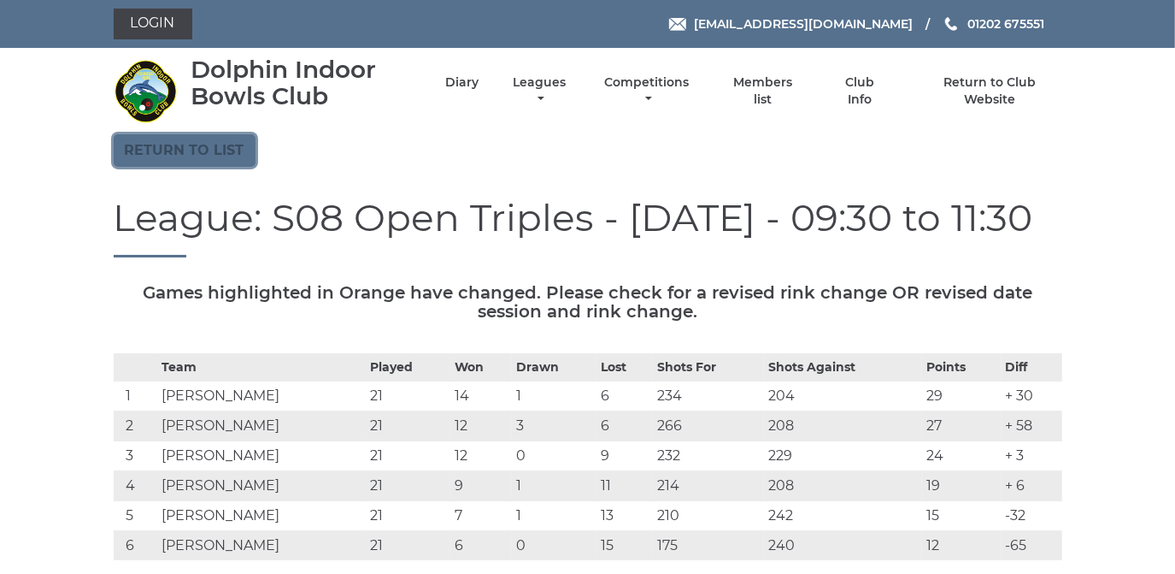
click at [200, 156] on link "Return to list" at bounding box center [185, 150] width 142 height 32
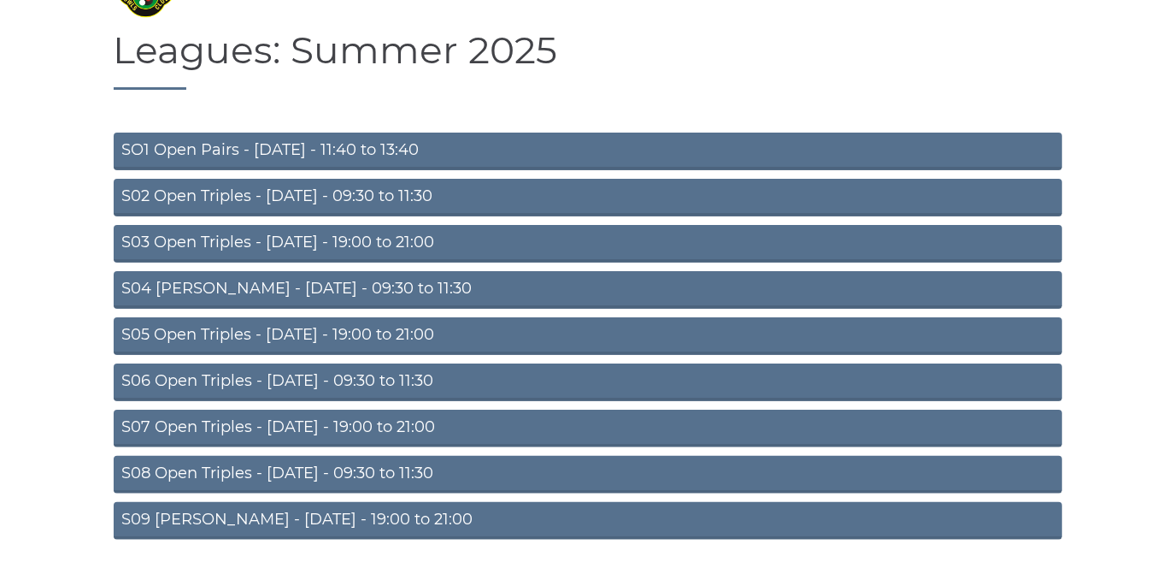
scroll to position [149, 0]
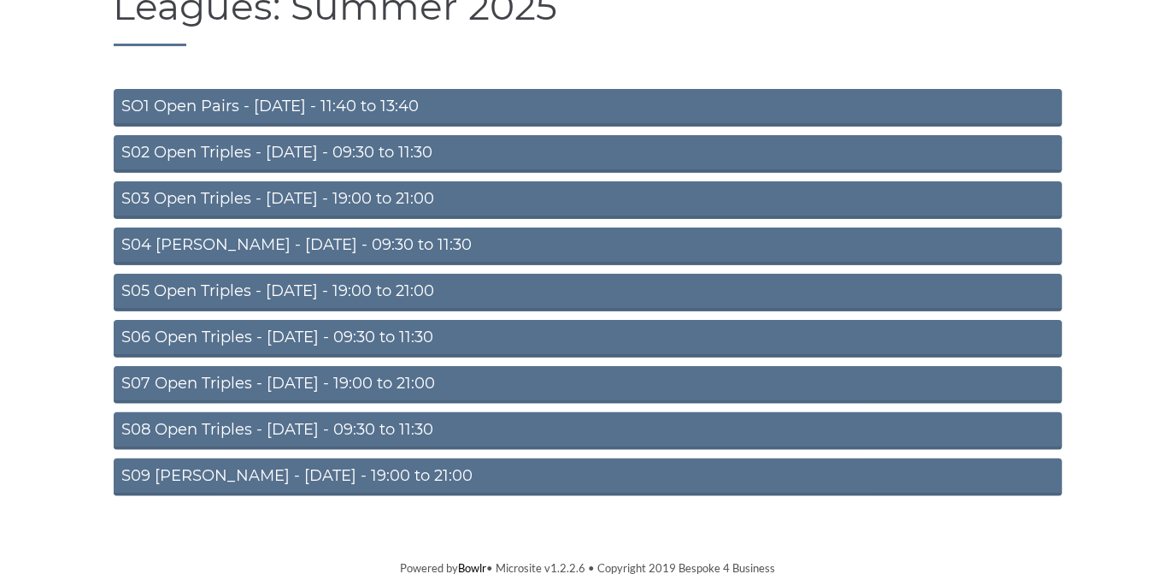
click at [304, 376] on link "S07 Open Triples - Thursday - 19:00 to 21:00" at bounding box center [588, 385] width 949 height 38
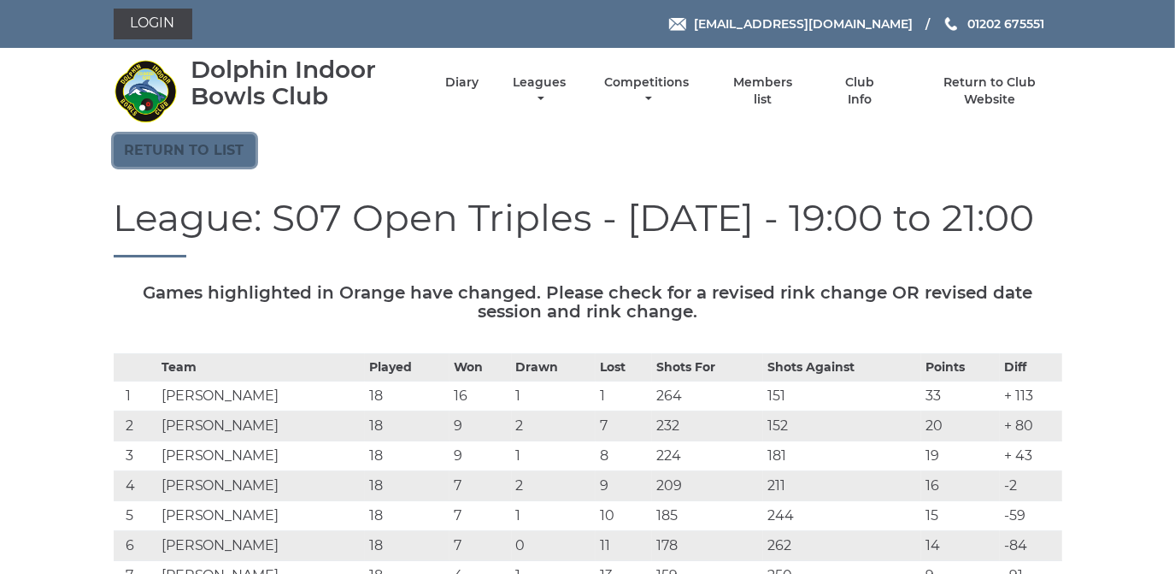
click at [209, 149] on link "Return to list" at bounding box center [185, 150] width 142 height 32
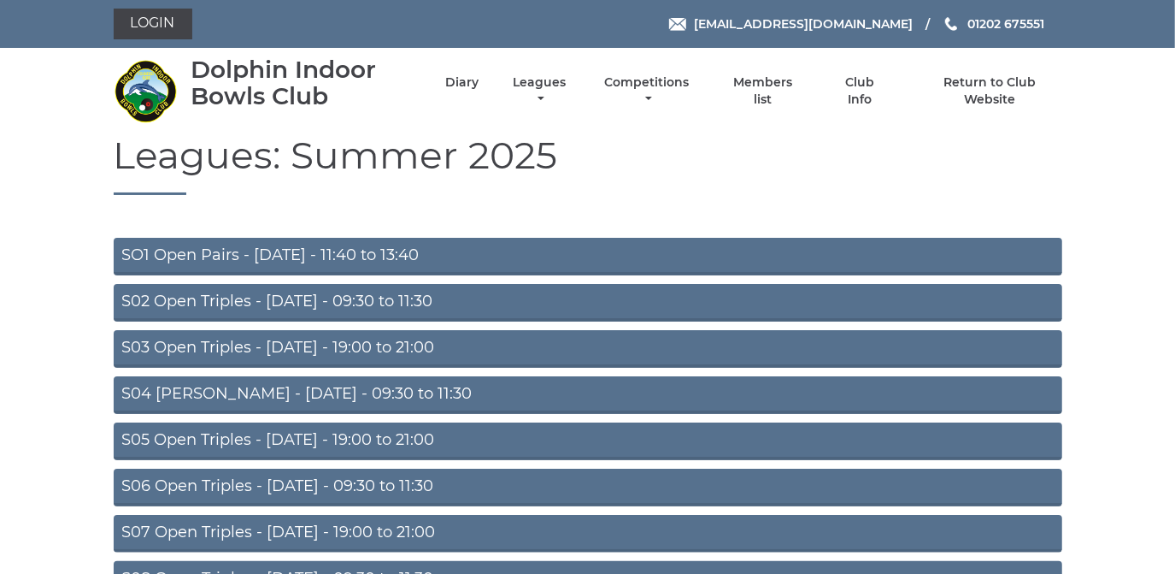
click at [287, 486] on link "S06 Open Triples - [DATE] - 09:30 to 11:30" at bounding box center [588, 487] width 949 height 38
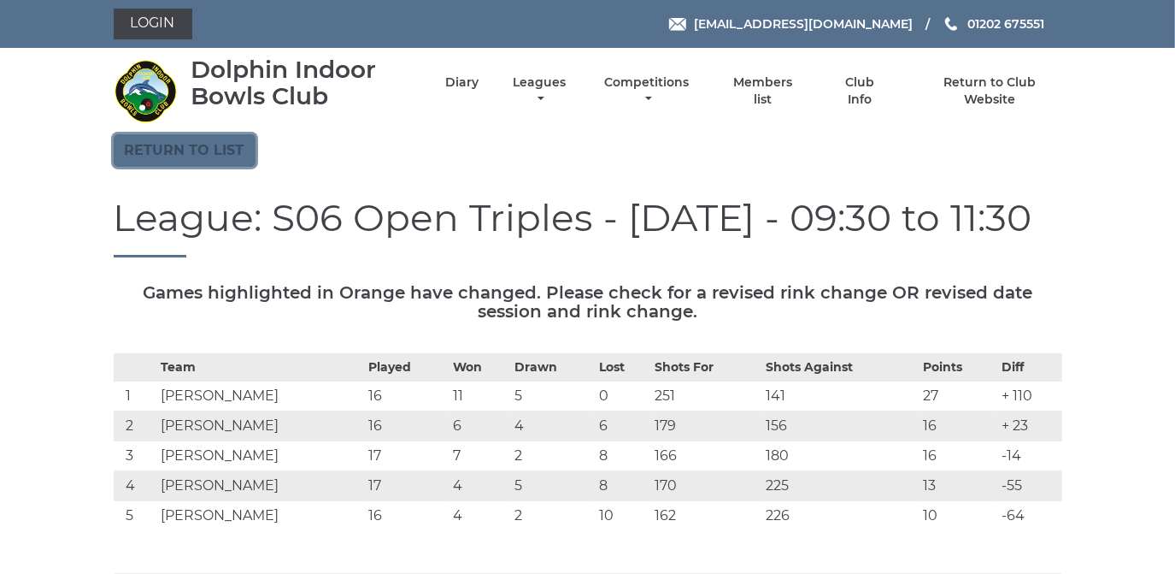
click at [190, 154] on link "Return to list" at bounding box center [185, 150] width 142 height 32
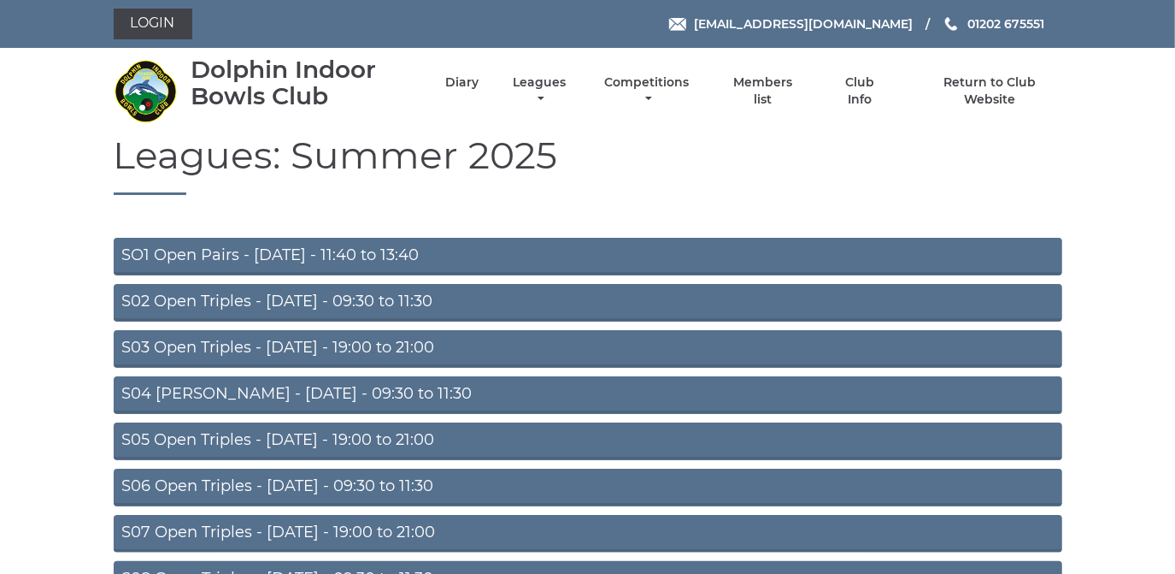
click at [301, 436] on link "S05 Open Triples - Wednesday - 19:00 to 21:00" at bounding box center [588, 441] width 949 height 38
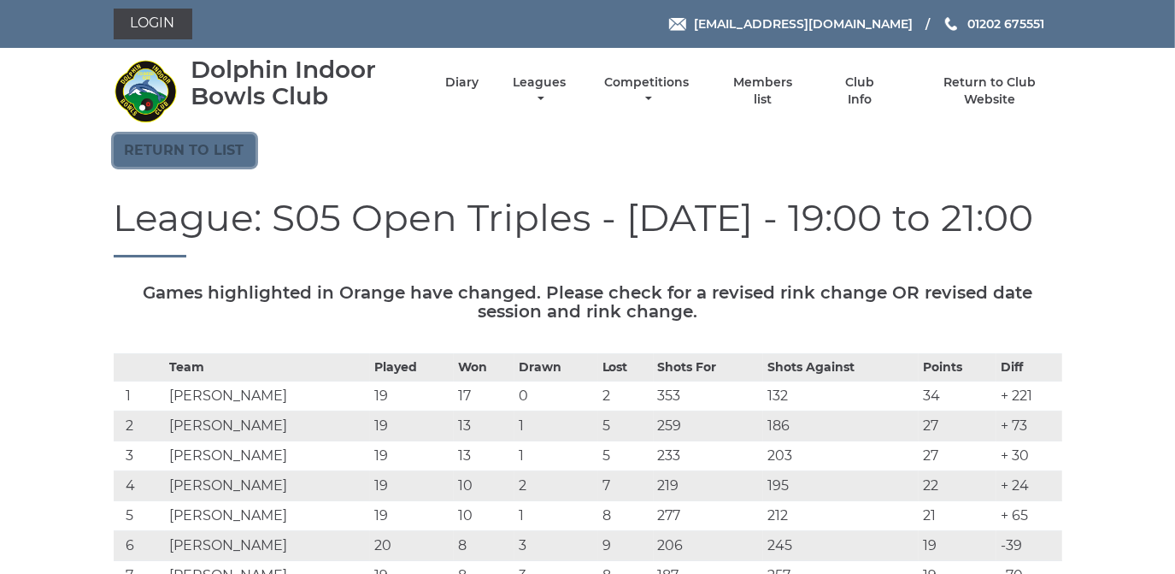
click at [219, 151] on link "Return to list" at bounding box center [185, 150] width 142 height 32
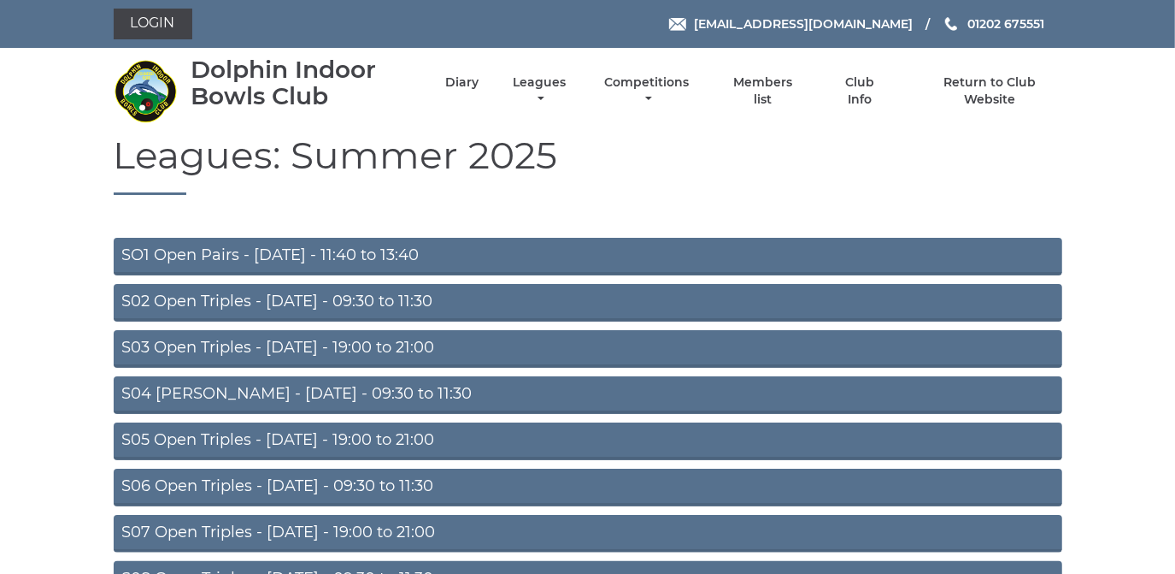
click at [311, 384] on link "S04 Aussie Pairs - Wednesday - 09:30 to 11:30" at bounding box center [588, 395] width 949 height 38
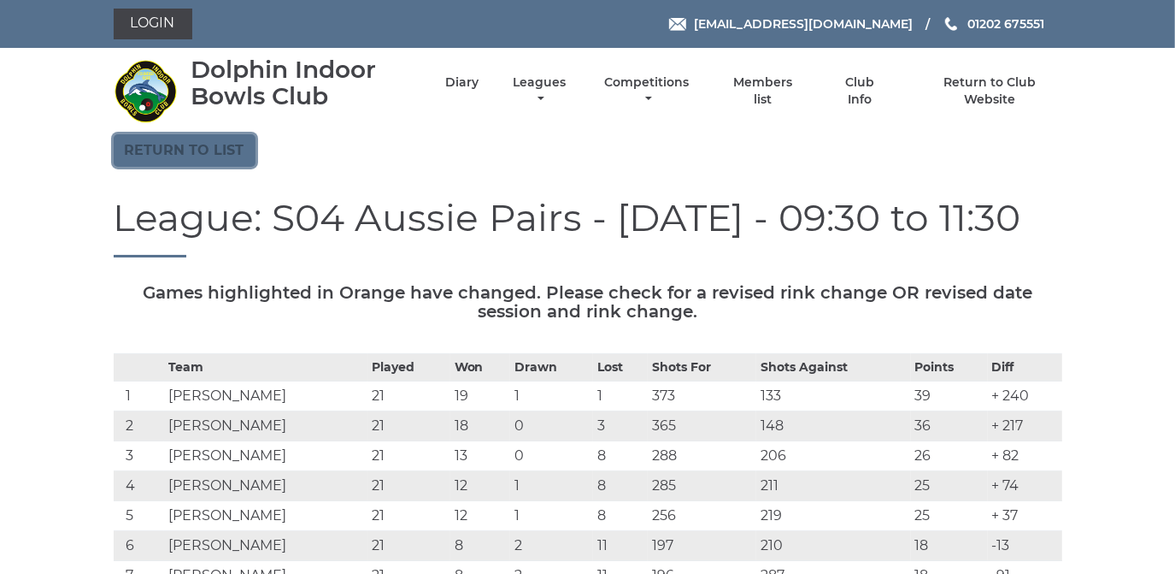
click at [227, 151] on link "Return to list" at bounding box center [185, 150] width 142 height 32
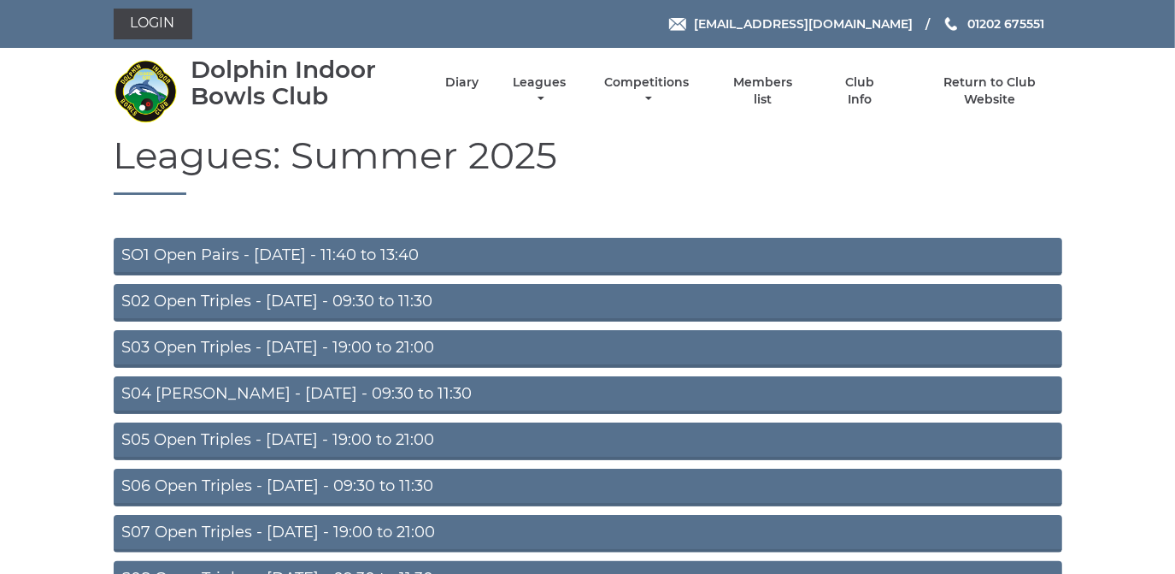
click at [317, 343] on link "S03 Open Triples - Tuesday - 19:00 to 21:00" at bounding box center [588, 349] width 949 height 38
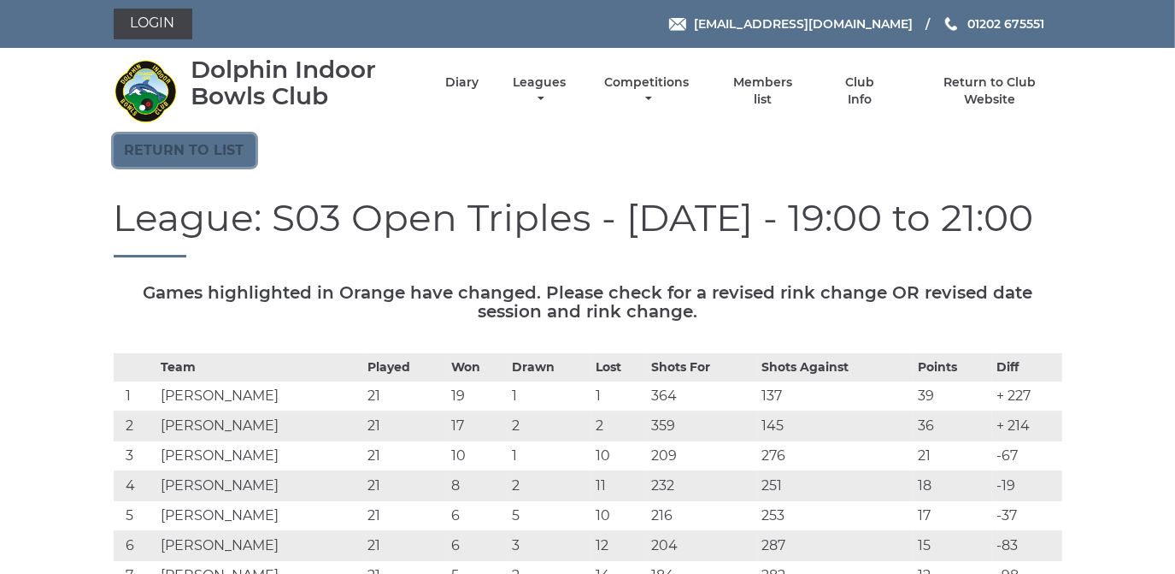
click at [209, 144] on link "Return to list" at bounding box center [185, 150] width 142 height 32
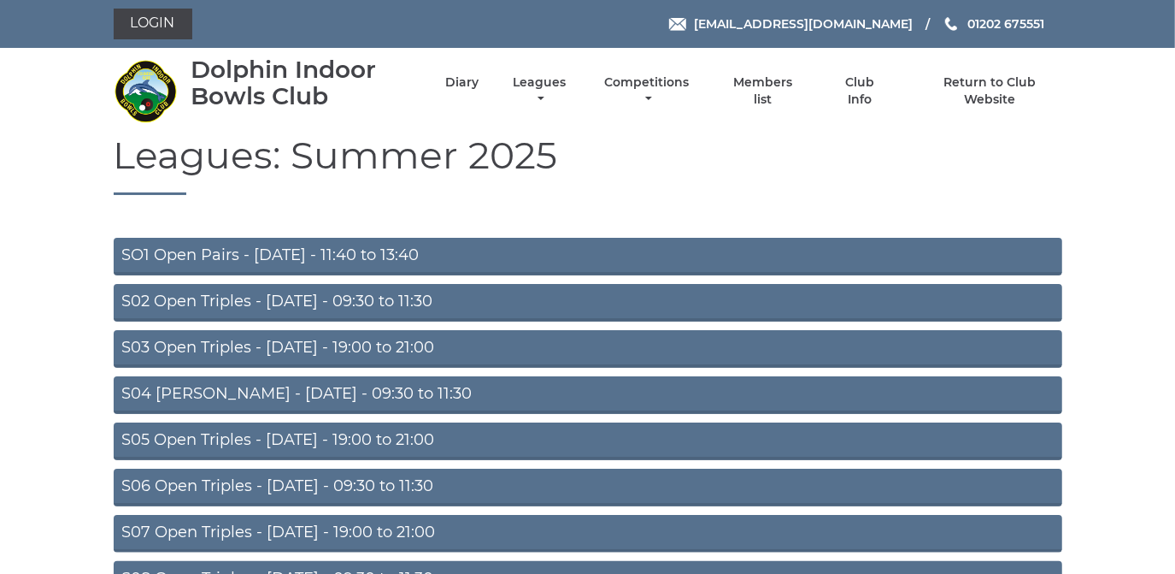
click at [244, 299] on link "S02 Open Triples - Tuesday - 09:30 to 11:30" at bounding box center [588, 303] width 949 height 38
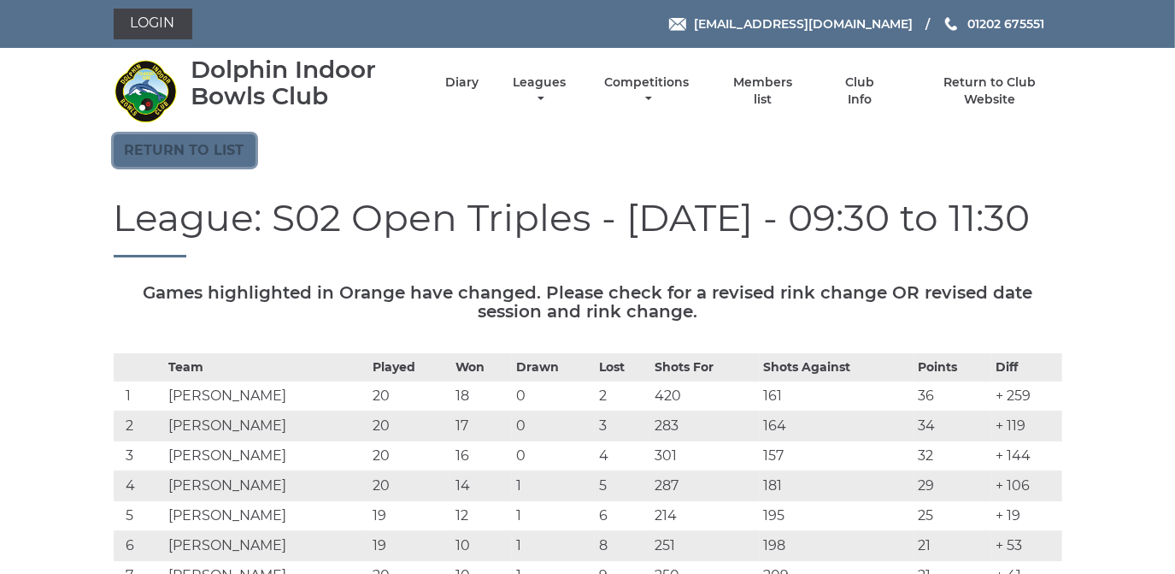
click at [215, 149] on link "Return to list" at bounding box center [185, 150] width 142 height 32
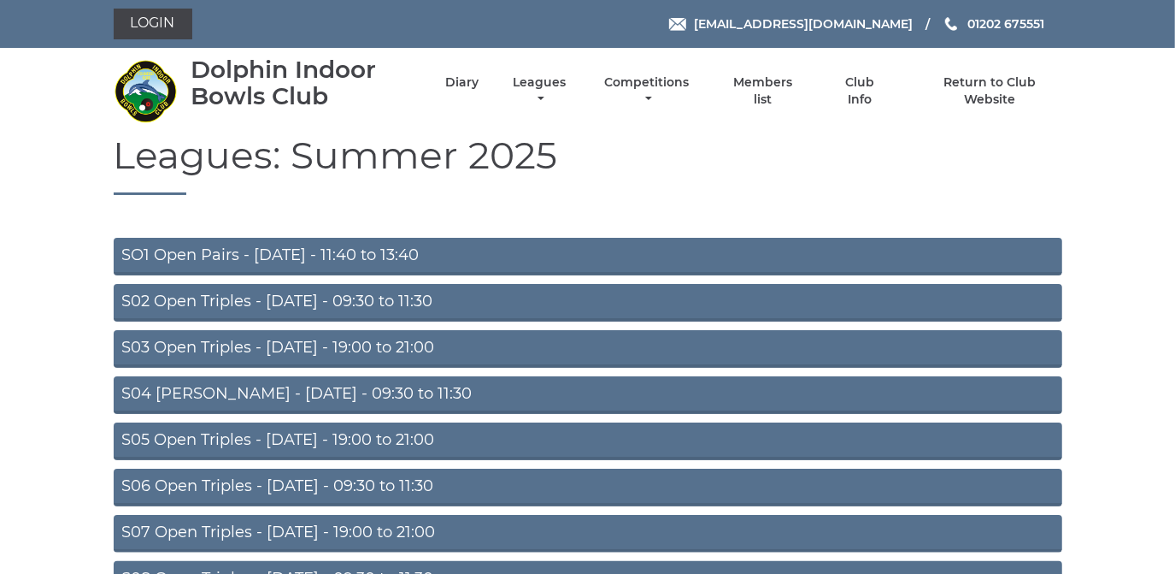
click at [305, 249] on link "SO1 Open Pairs - [DATE] - 11:40 to 13:40" at bounding box center [588, 257] width 949 height 38
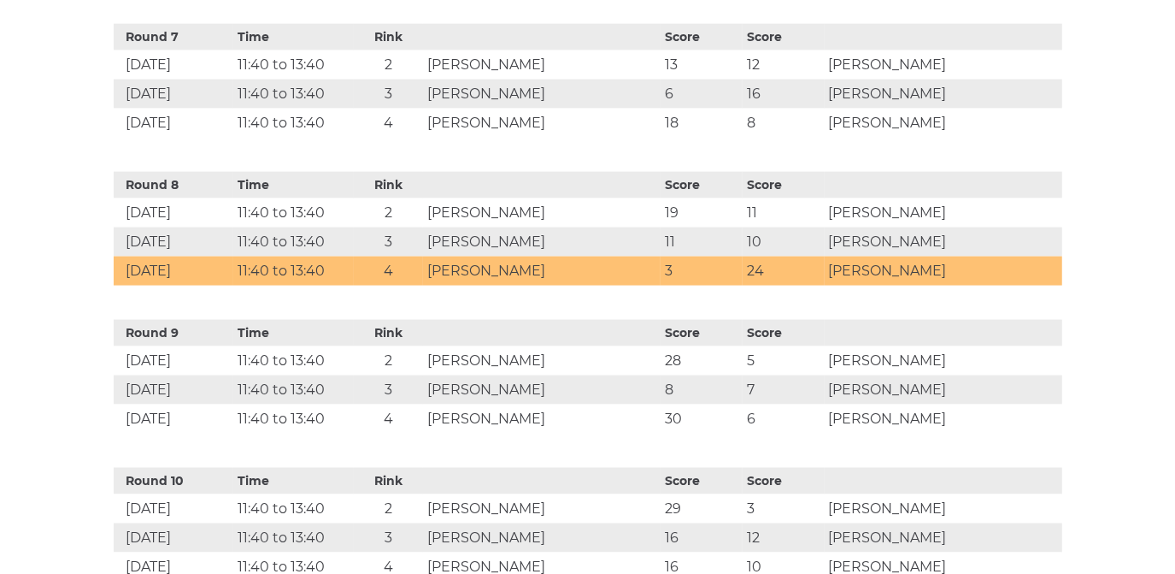
scroll to position [1476, 0]
